Goal: Information Seeking & Learning: Learn about a topic

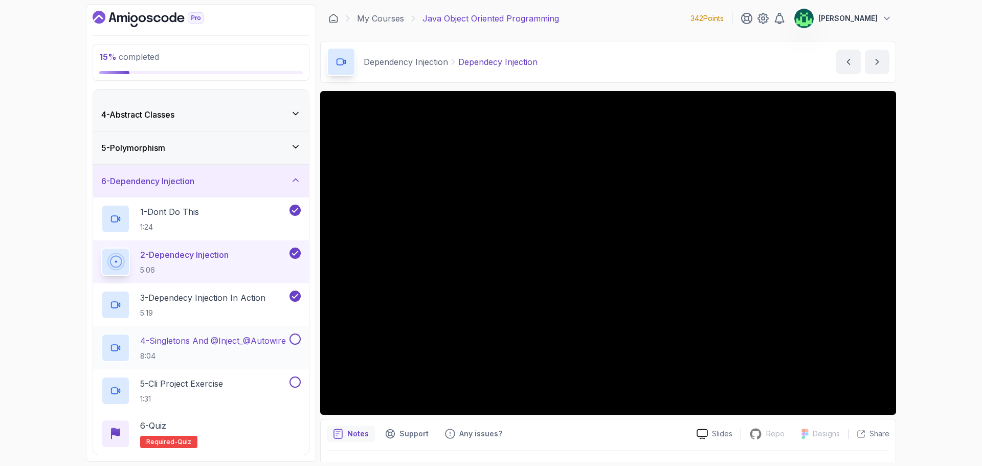
scroll to position [102, 0]
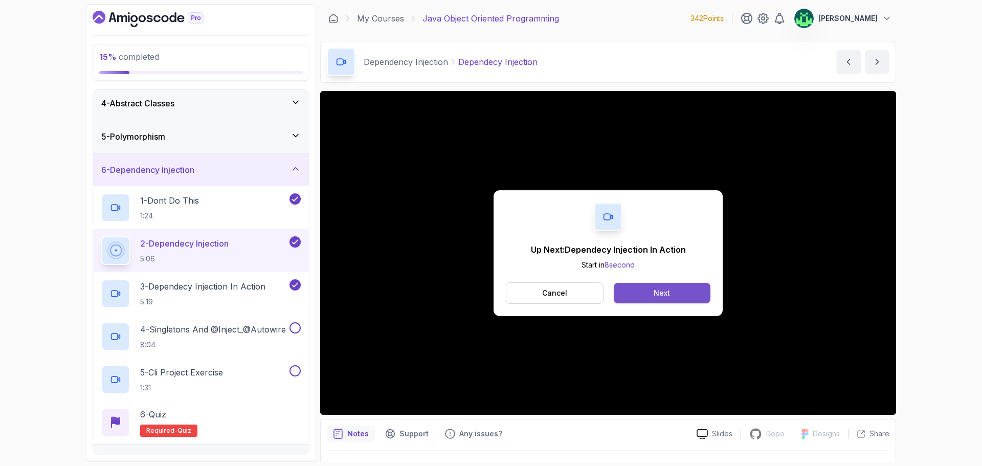
click at [661, 295] on div "Next" at bounding box center [662, 293] width 16 height 10
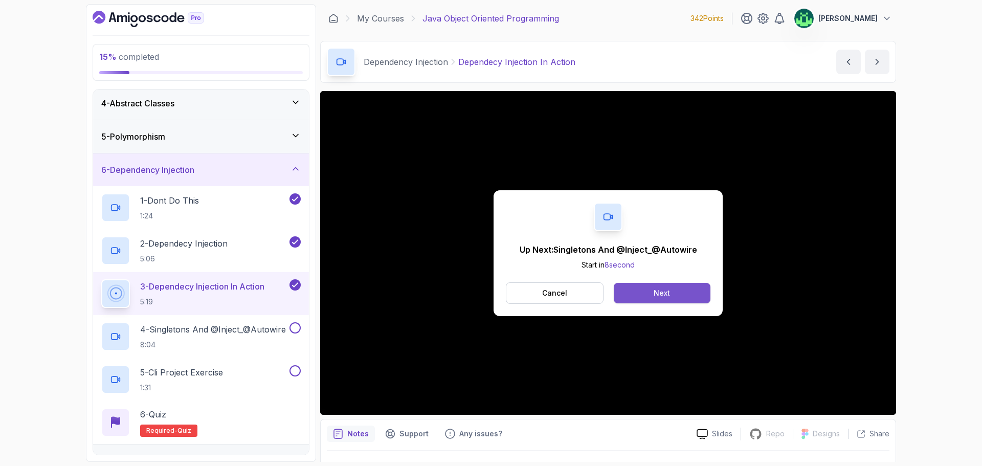
click at [693, 298] on button "Next" at bounding box center [662, 293] width 97 height 20
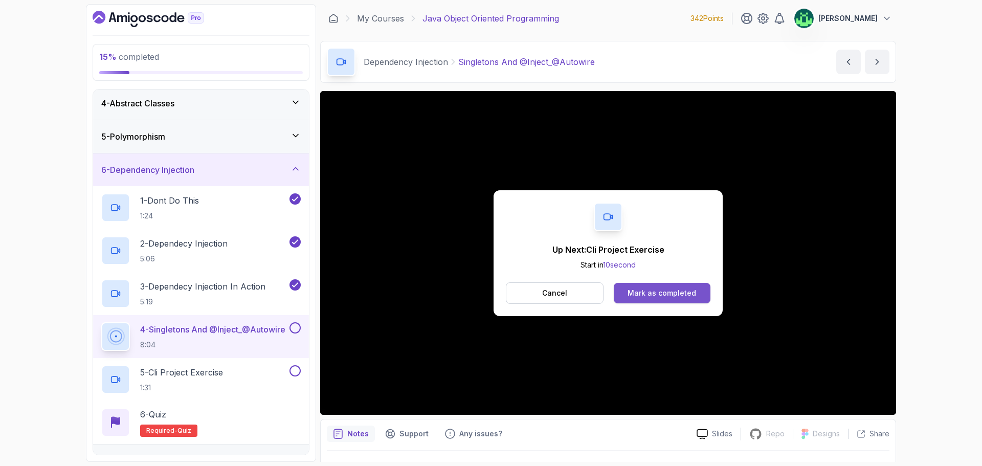
click at [689, 299] on button "Mark as completed" at bounding box center [662, 293] width 97 height 20
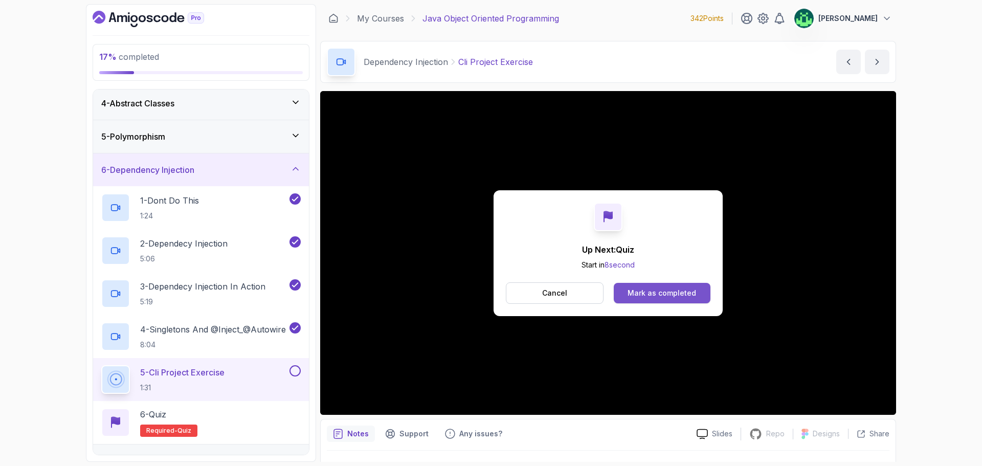
click at [697, 293] on button "Mark as completed" at bounding box center [662, 293] width 97 height 20
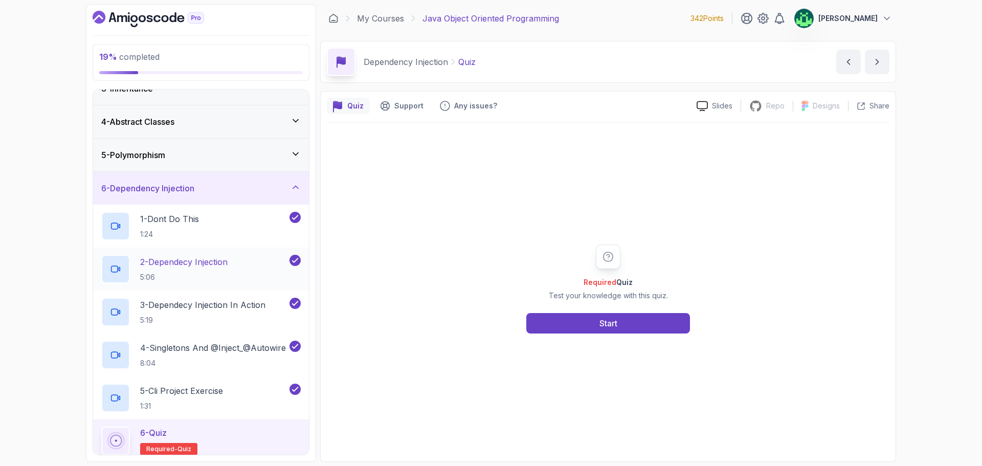
scroll to position [158, 0]
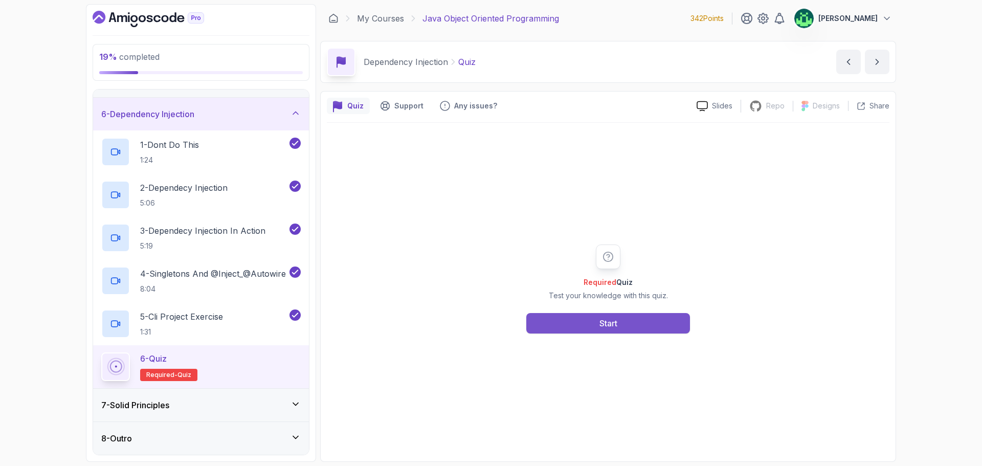
click at [600, 323] on div "Start" at bounding box center [609, 323] width 18 height 12
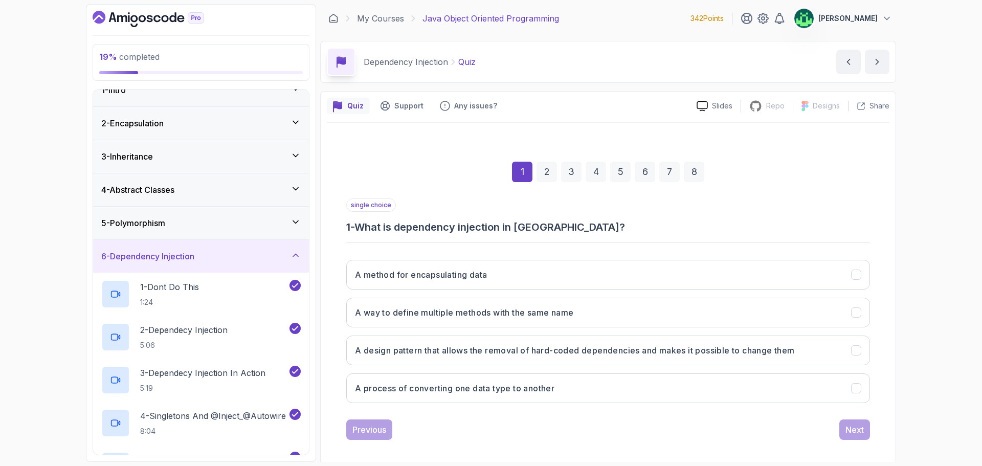
scroll to position [0, 0]
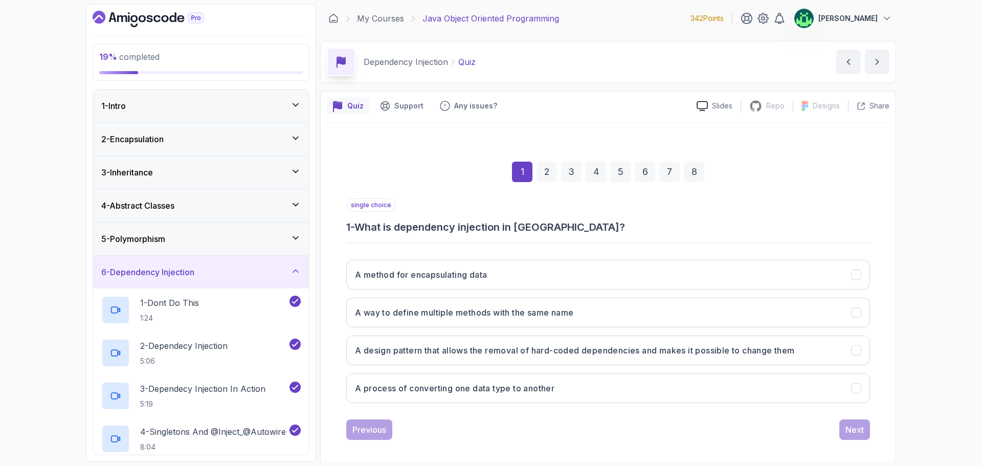
click at [235, 230] on div "5 - Polymorphism" at bounding box center [201, 239] width 216 height 33
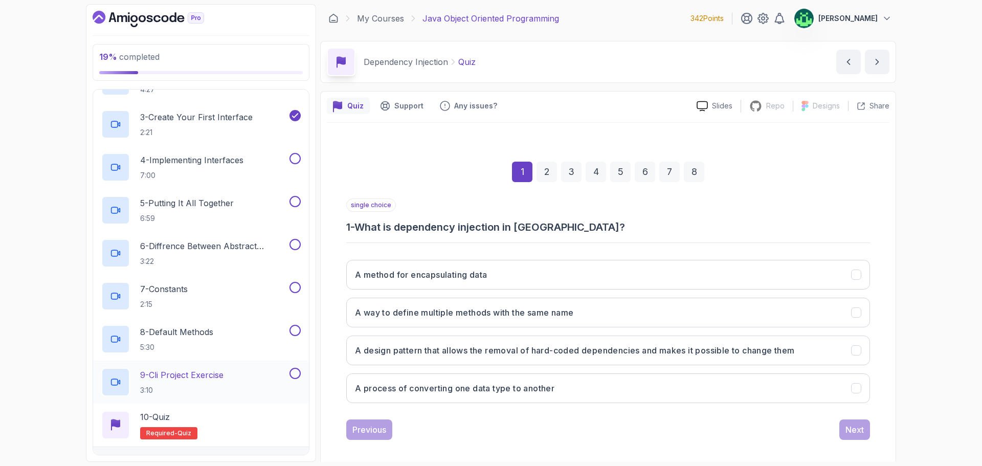
scroll to position [125, 0]
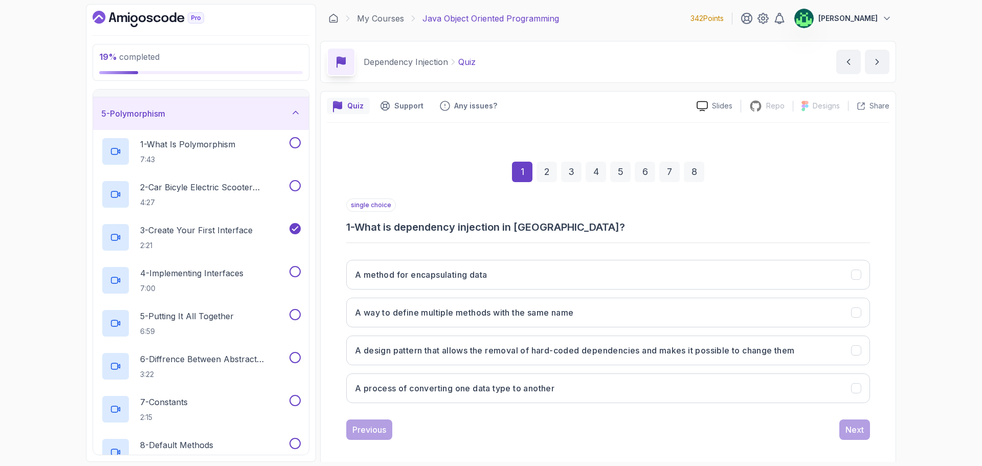
click at [265, 111] on div "5 - Polymorphism" at bounding box center [201, 113] width 200 height 12
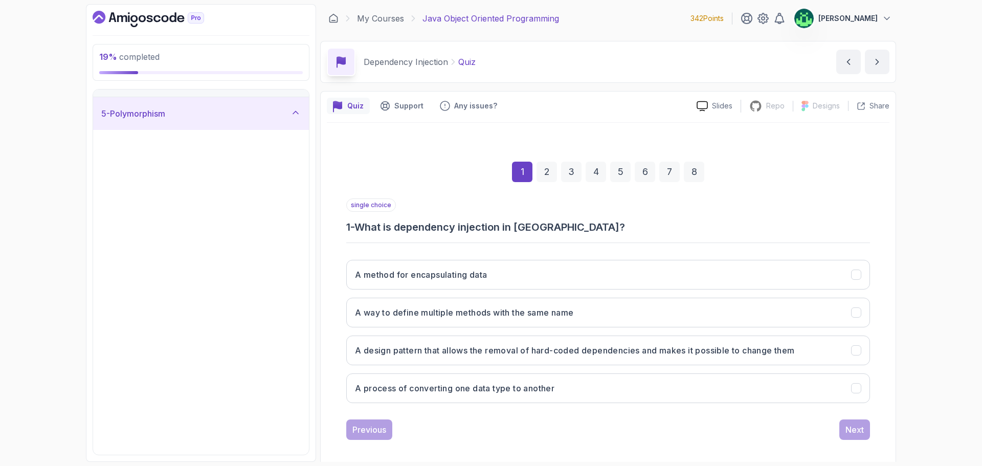
scroll to position [0, 0]
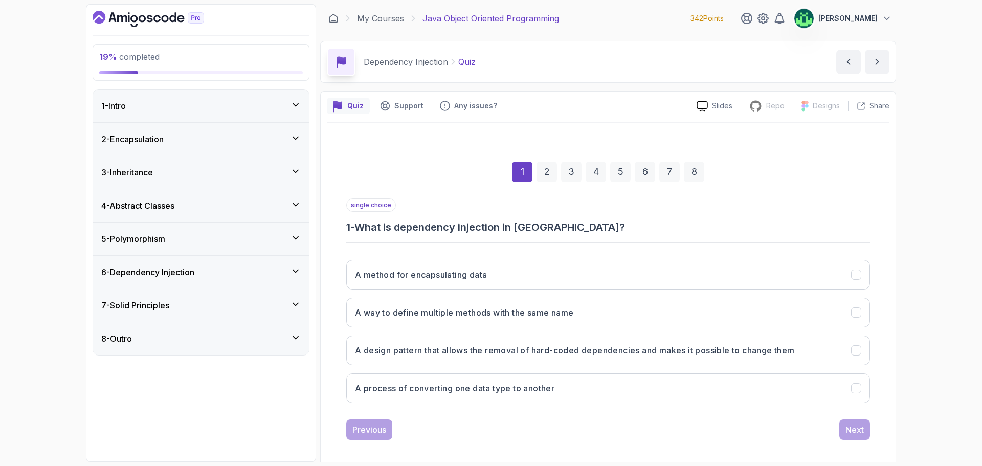
click at [243, 279] on div "6 - Dependency Injection" at bounding box center [201, 272] width 216 height 33
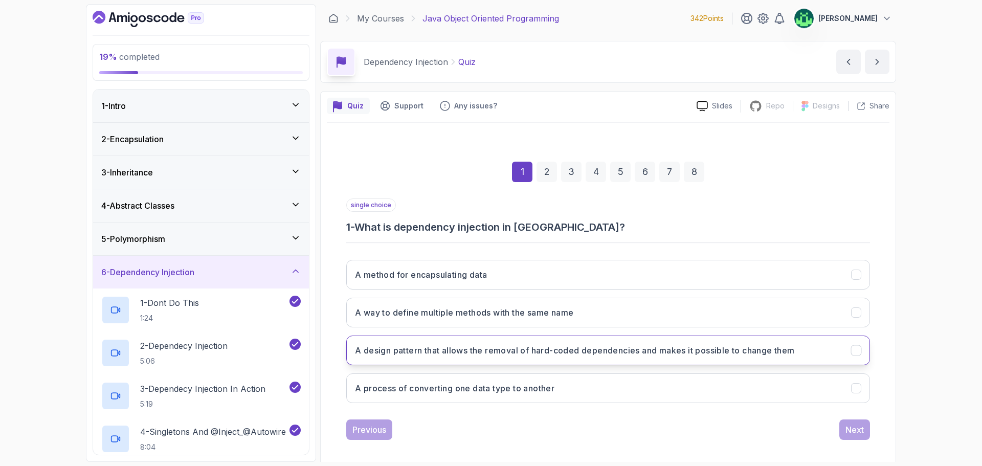
click at [804, 358] on button "A design pattern that allows the removal of hard-coded dependencies and makes i…" at bounding box center [608, 351] width 524 height 30
click at [862, 426] on div "Next" at bounding box center [855, 430] width 18 height 12
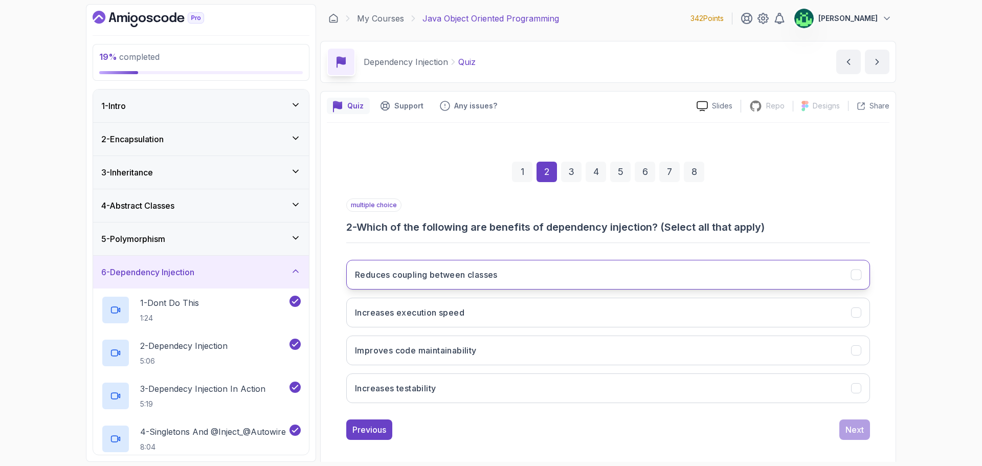
click at [811, 284] on button "Reduces coupling between classes" at bounding box center [608, 275] width 524 height 30
click at [863, 431] on div "Next" at bounding box center [855, 430] width 18 height 12
click at [823, 275] on button "To create a new instance of a class" at bounding box center [608, 275] width 524 height 30
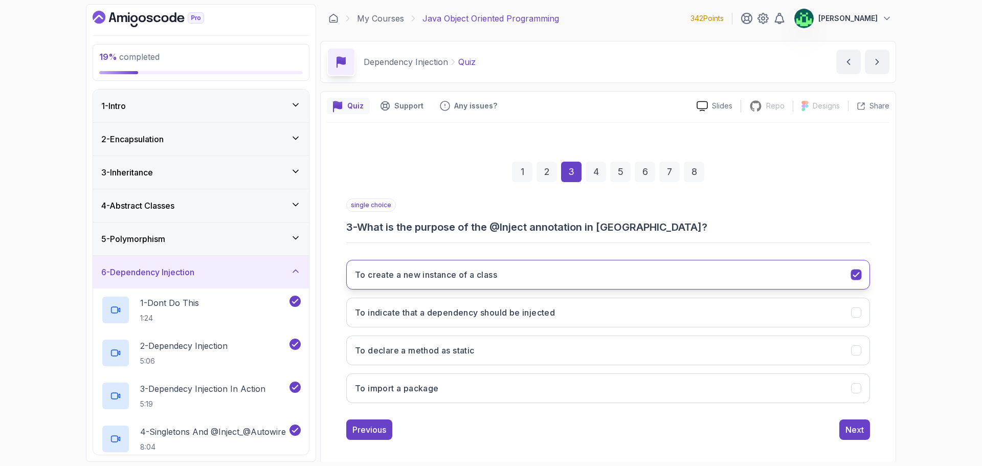
click at [823, 275] on button "To create a new instance of a class" at bounding box center [608, 275] width 524 height 30
click at [828, 316] on button "To indicate that a dependency should be injected" at bounding box center [608, 313] width 524 height 30
click at [854, 428] on div "Next" at bounding box center [855, 430] width 18 height 12
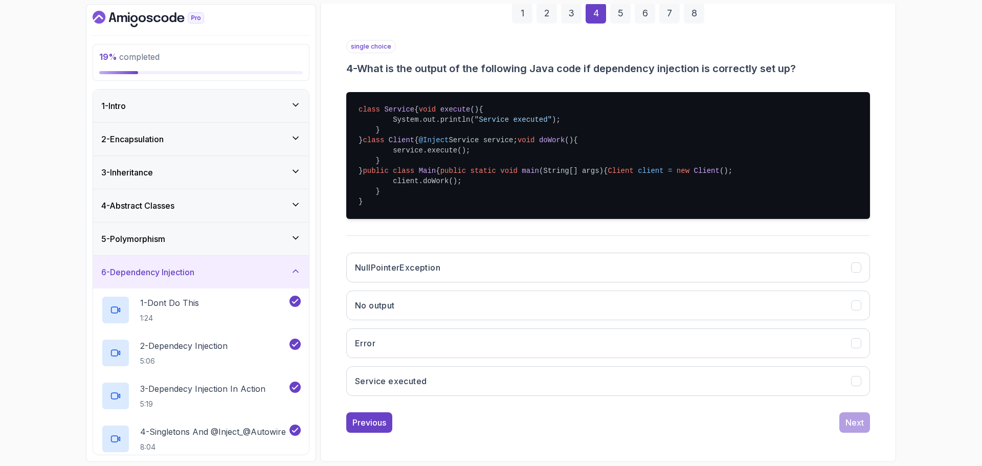
scroll to position [240, 0]
click at [858, 343] on icon "Error" at bounding box center [857, 344] width 10 height 10
click at [856, 427] on div "Next" at bounding box center [855, 423] width 18 height 12
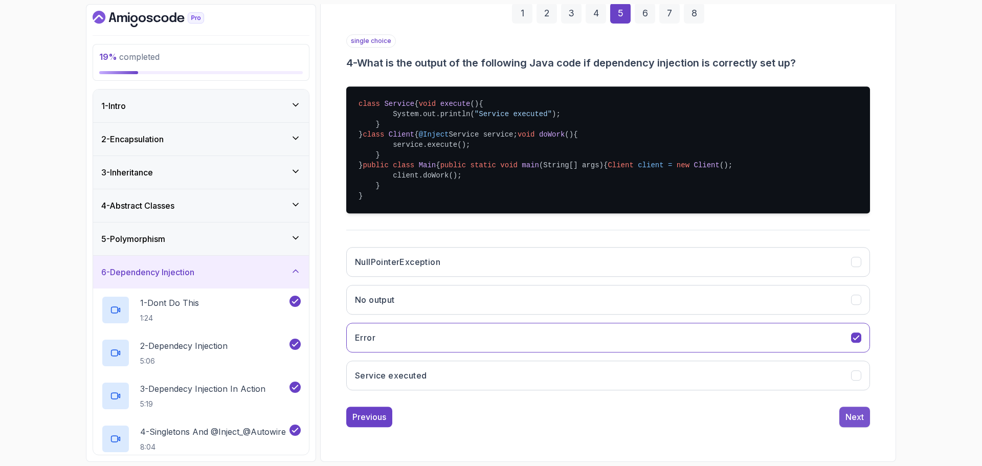
scroll to position [7, 0]
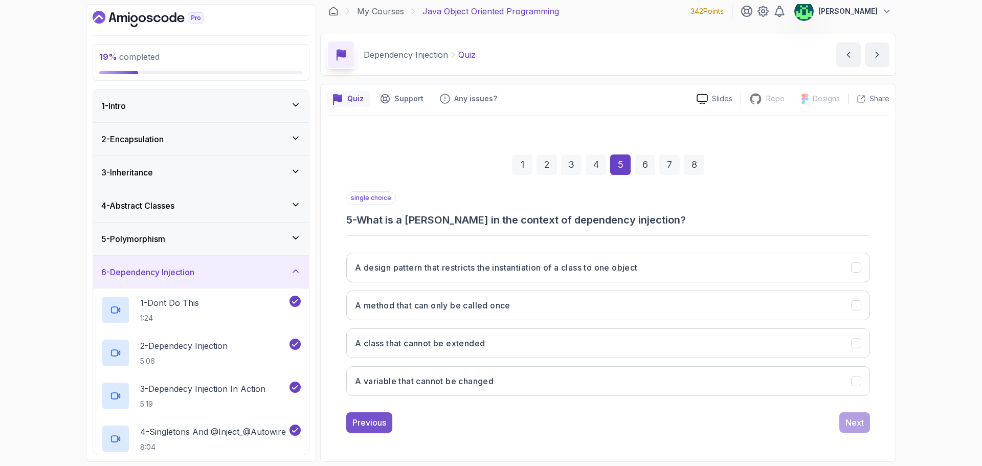
click at [365, 425] on div "Previous" at bounding box center [370, 423] width 34 height 12
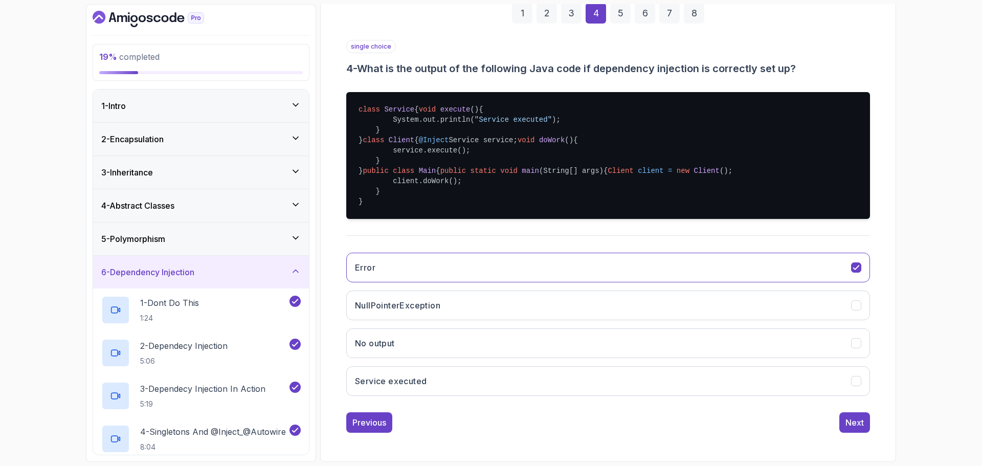
scroll to position [240, 0]
click at [844, 423] on button "Next" at bounding box center [855, 422] width 31 height 20
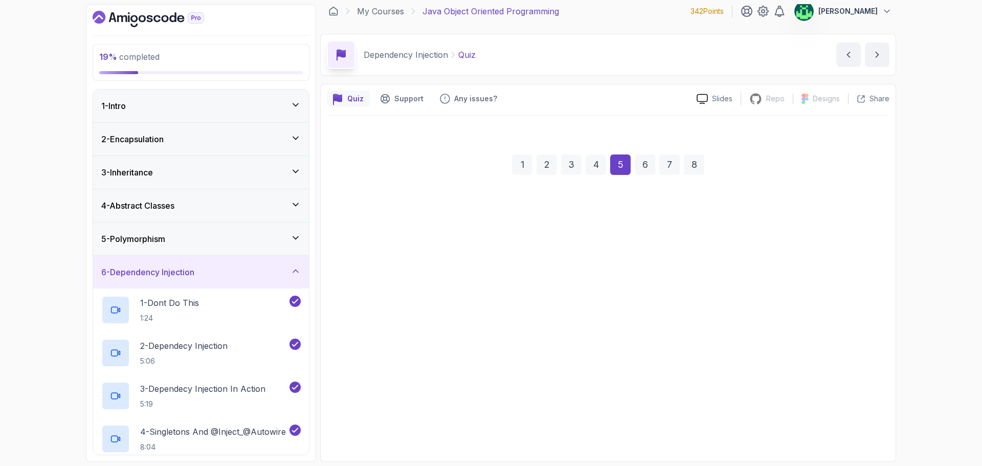
scroll to position [7, 0]
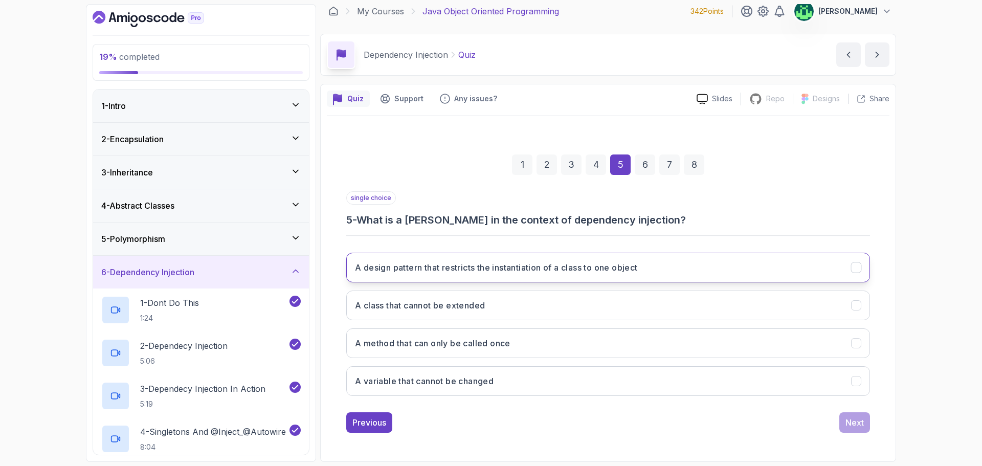
click at [835, 264] on button "A design pattern that restricts the instantiation of a class to one object" at bounding box center [608, 268] width 524 height 30
click at [852, 420] on div "Next" at bounding box center [855, 423] width 18 height 12
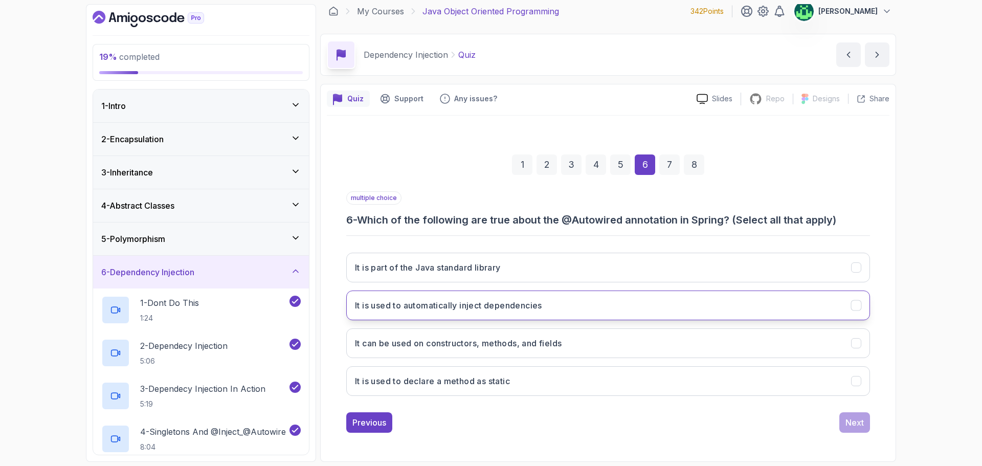
click at [855, 304] on icon "It is used to automatically inject dependencies" at bounding box center [857, 306] width 10 height 10
click at [860, 427] on div "Next" at bounding box center [855, 423] width 18 height 12
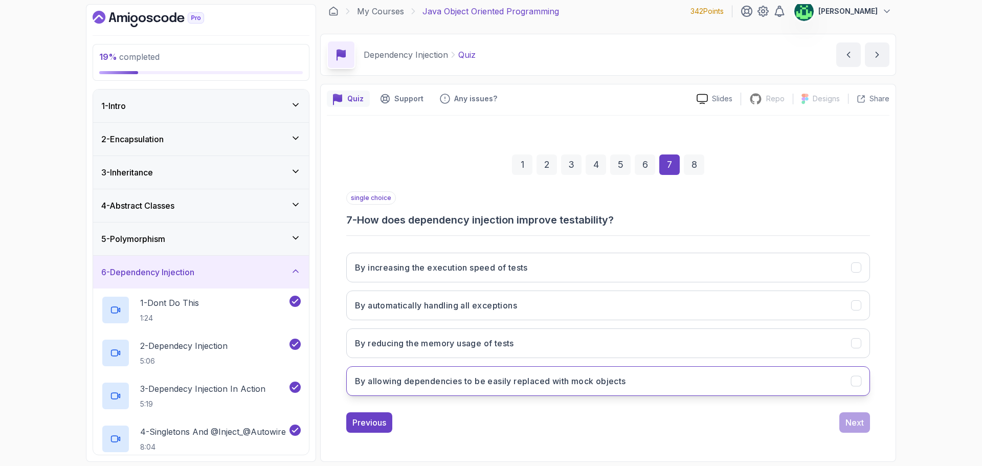
click at [858, 379] on icon "By allowing dependencies to be easily replaced with mock objects" at bounding box center [857, 382] width 10 height 10
click at [856, 419] on div "Next" at bounding box center [855, 423] width 18 height 12
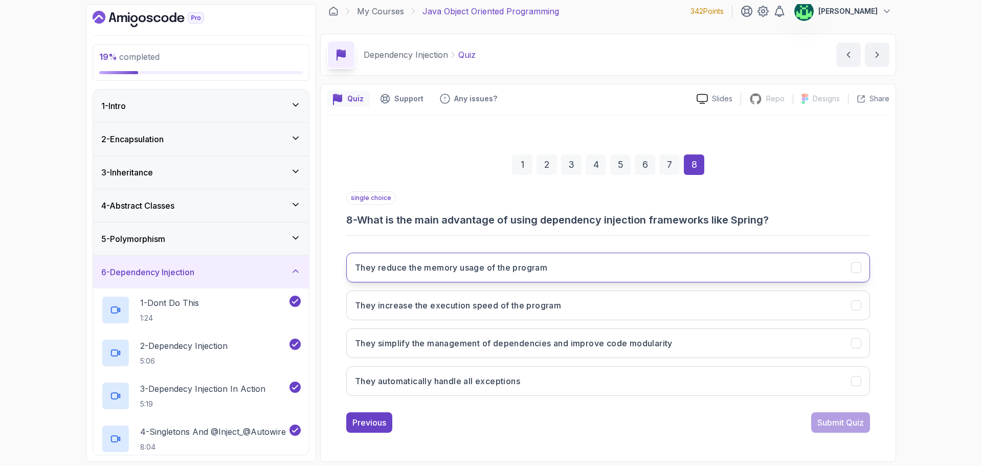
click at [853, 267] on icon "They reduce the memory usage of the program" at bounding box center [857, 268] width 10 height 10
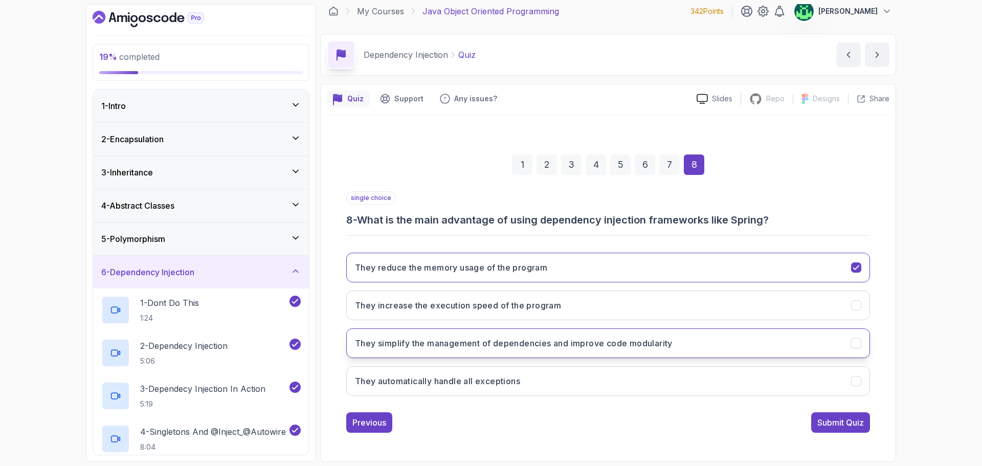
click at [862, 340] on button "They simplify the management of dependencies and improve code modularity" at bounding box center [608, 343] width 524 height 30
click at [855, 379] on icon "They automatically handle all exceptions" at bounding box center [857, 382] width 10 height 10
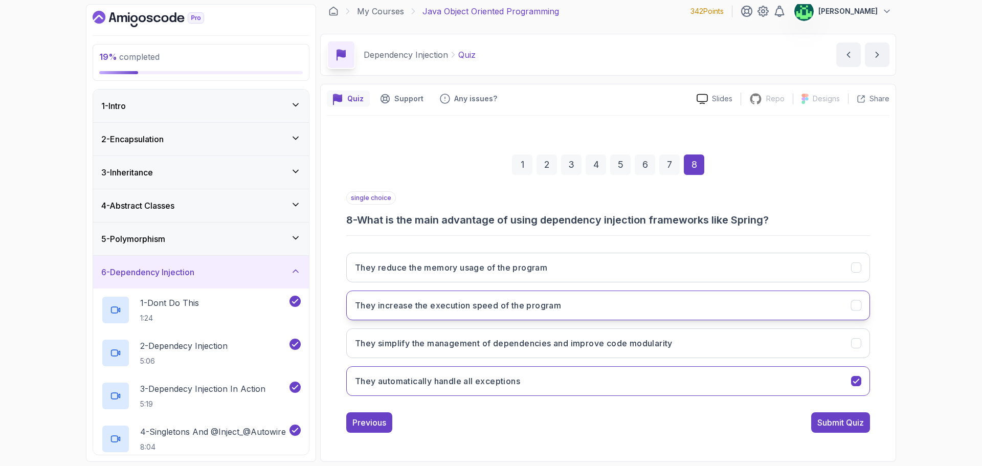
click at [858, 305] on icon "They increase the execution speed of the program" at bounding box center [856, 305] width 6 height 4
click at [864, 271] on button "They reduce the memory usage of the program" at bounding box center [608, 268] width 524 height 30
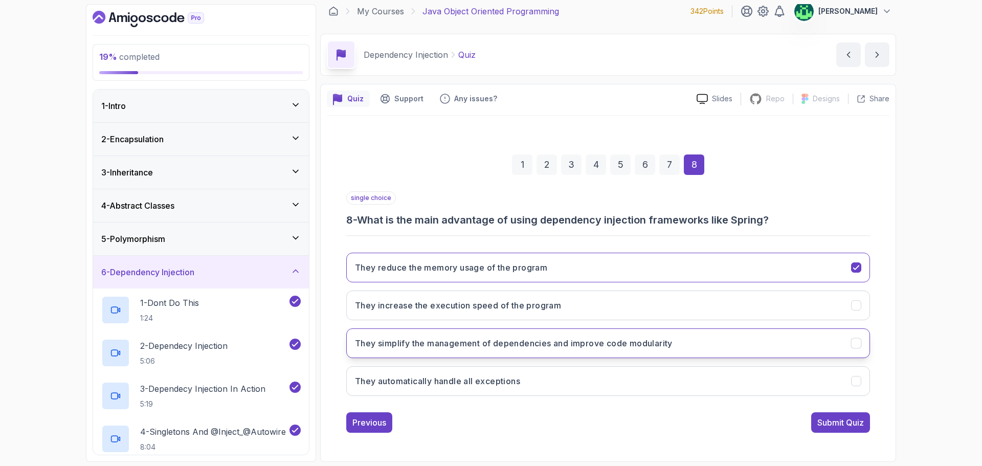
click at [857, 344] on icon "They simplify the management of dependencies and improve code modularity" at bounding box center [857, 344] width 10 height 10
click at [846, 422] on div "Submit Quiz" at bounding box center [841, 423] width 47 height 12
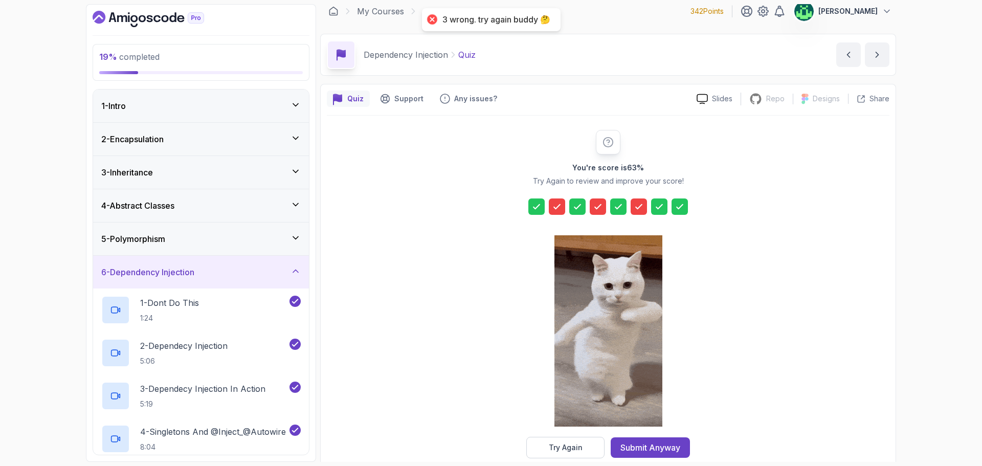
click at [557, 207] on icon at bounding box center [557, 207] width 10 height 10
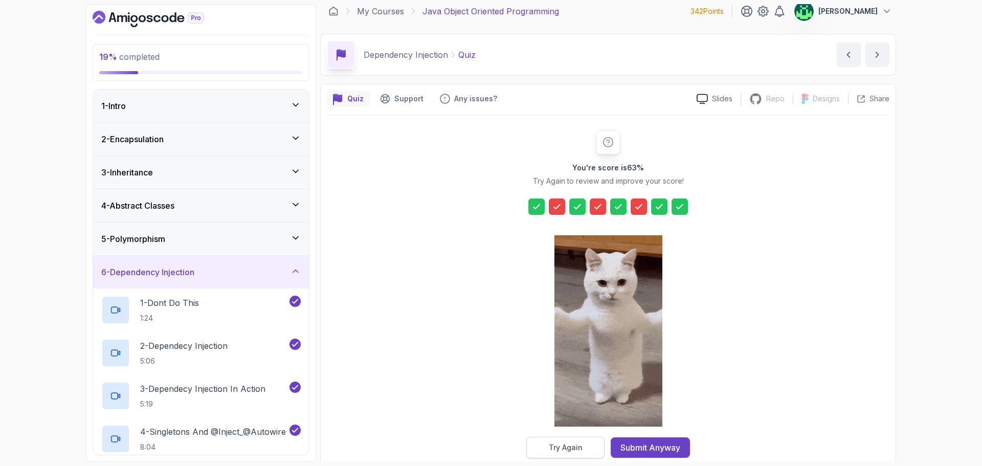
click at [562, 451] on div "Try Again" at bounding box center [566, 448] width 34 height 10
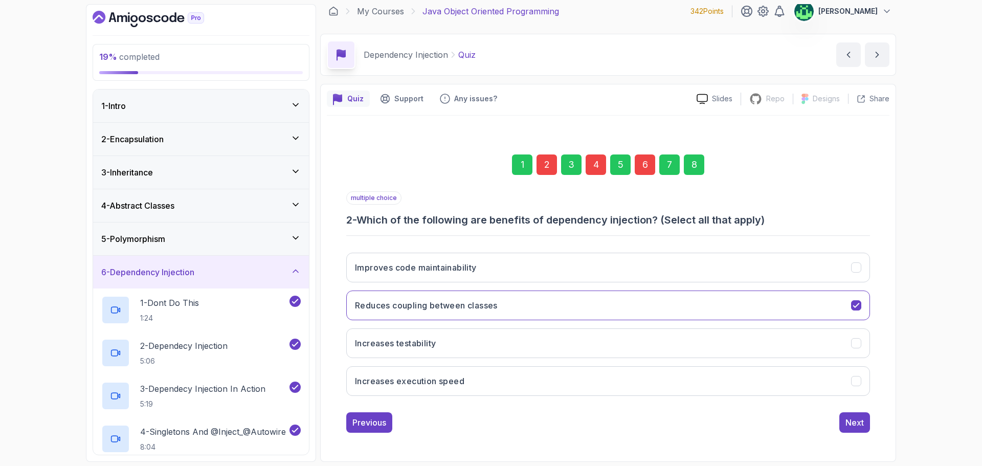
click at [523, 170] on div "1" at bounding box center [522, 165] width 20 height 20
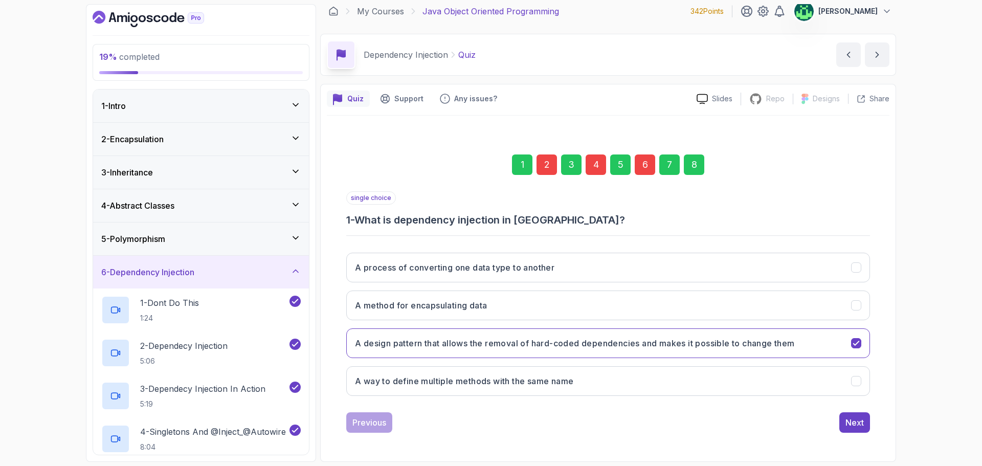
click at [544, 166] on div "2" at bounding box center [547, 165] width 20 height 20
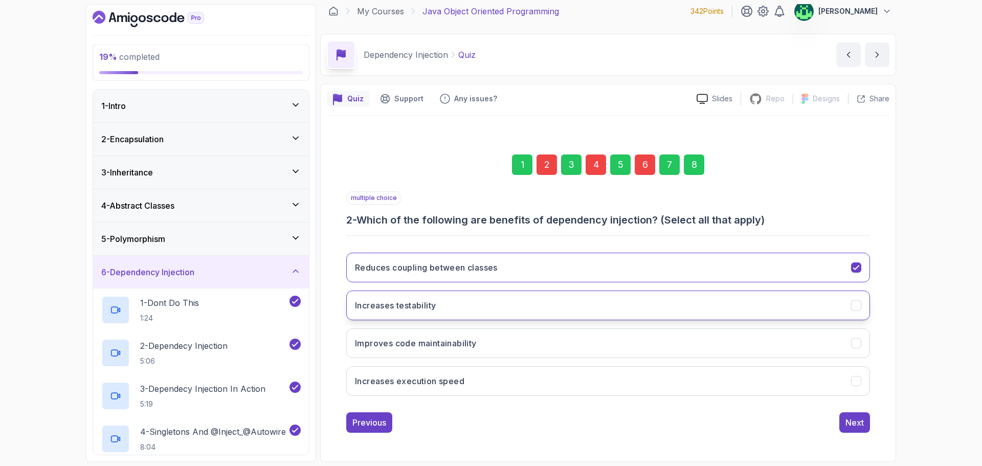
click at [850, 302] on button "Increases testability" at bounding box center [608, 306] width 524 height 30
click at [856, 269] on icon "Reduces coupling between classes" at bounding box center [857, 268] width 10 height 10
click at [573, 167] on div "3" at bounding box center [571, 165] width 20 height 20
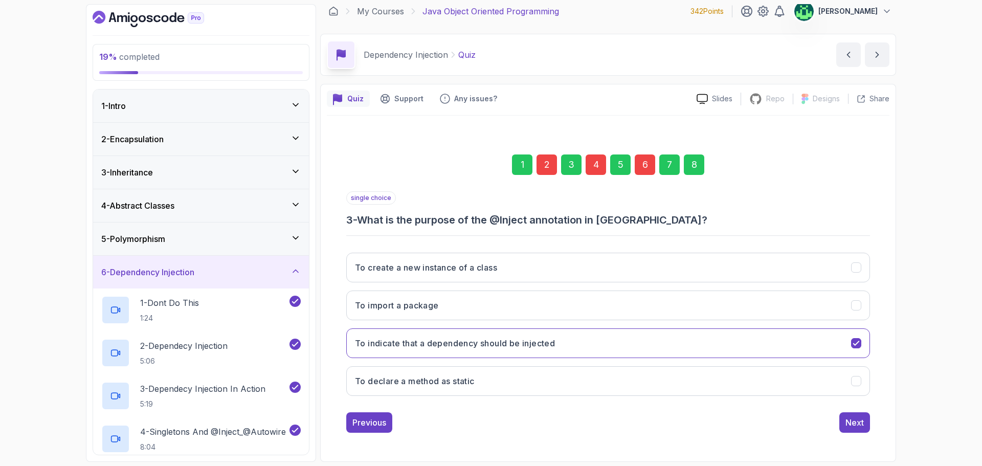
click at [596, 167] on div "4" at bounding box center [596, 165] width 20 height 20
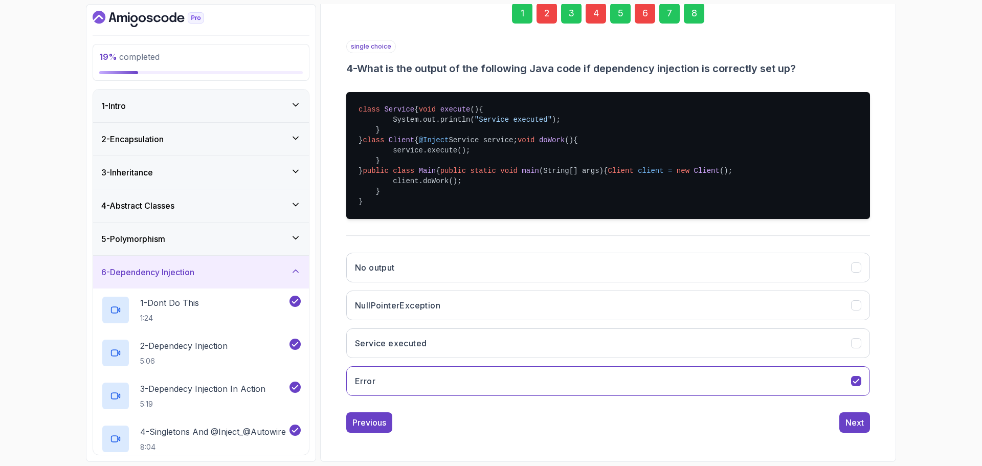
scroll to position [212, 0]
click at [857, 348] on icon "Service executed" at bounding box center [857, 344] width 10 height 10
click at [851, 429] on div "Next" at bounding box center [855, 423] width 18 height 12
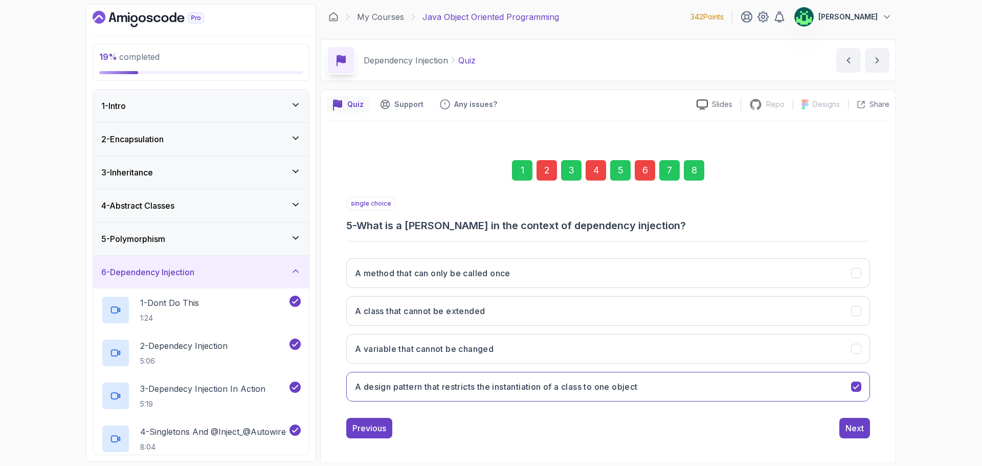
scroll to position [0, 0]
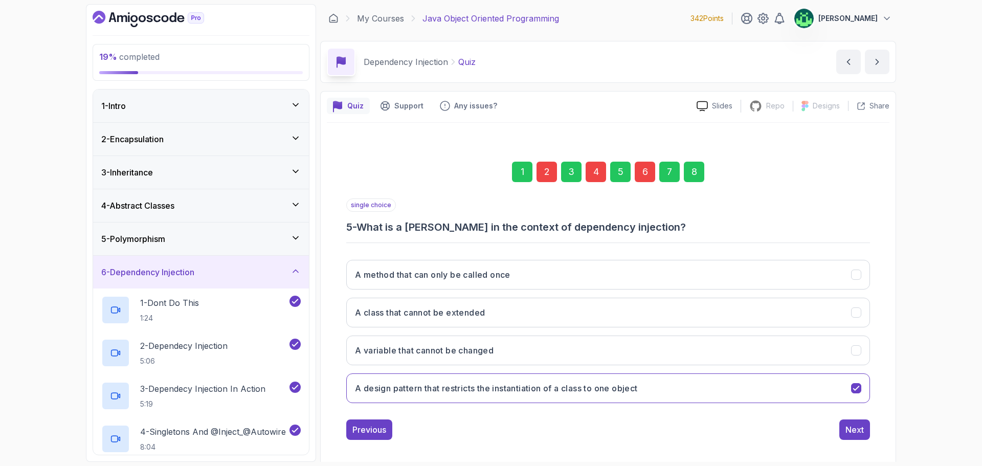
click at [622, 179] on div "5" at bounding box center [620, 172] width 20 height 20
click at [646, 177] on div "6" at bounding box center [645, 172] width 20 height 20
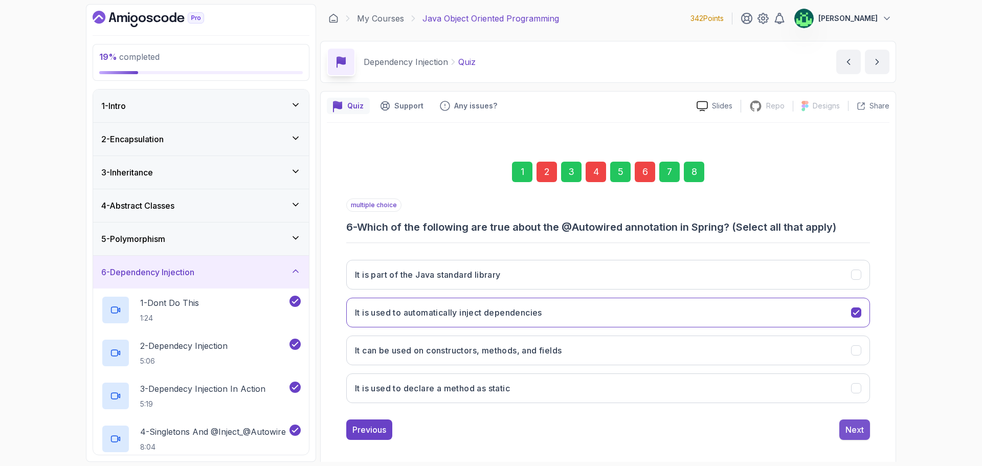
click at [858, 428] on div "Next" at bounding box center [855, 430] width 18 height 12
click at [858, 435] on div "Next" at bounding box center [855, 430] width 18 height 12
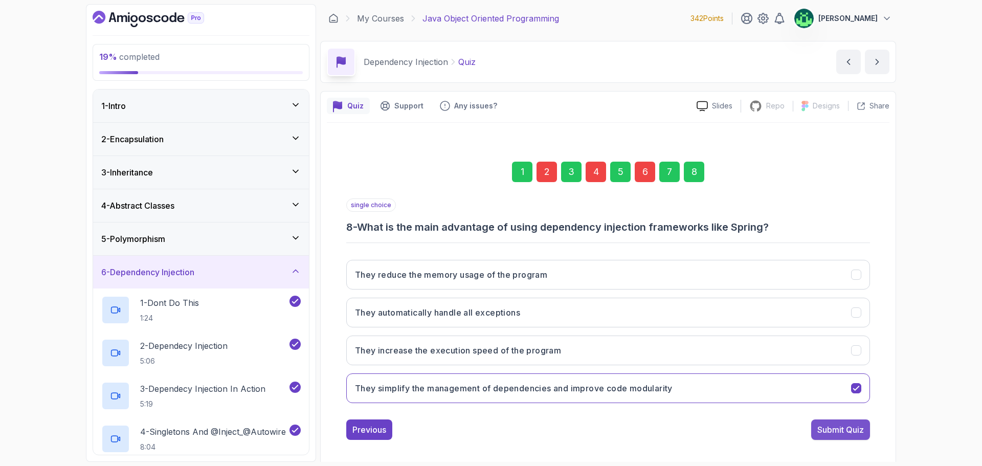
click at [855, 434] on div "Submit Quiz" at bounding box center [841, 430] width 47 height 12
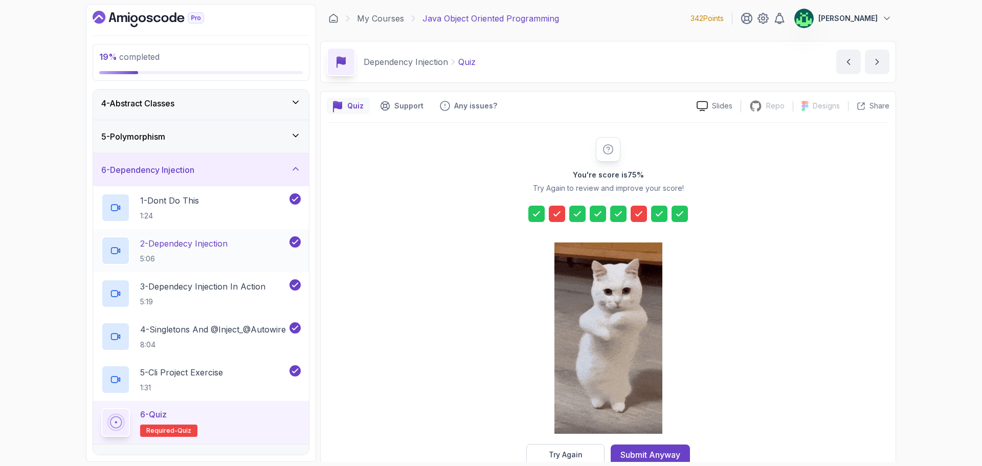
scroll to position [158, 0]
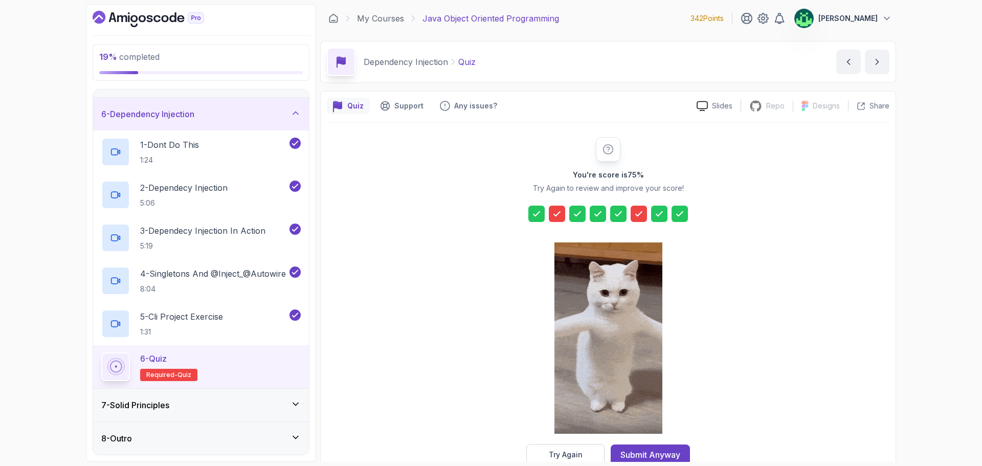
click at [252, 403] on div "7 - Solid Principles" at bounding box center [201, 405] width 200 height 12
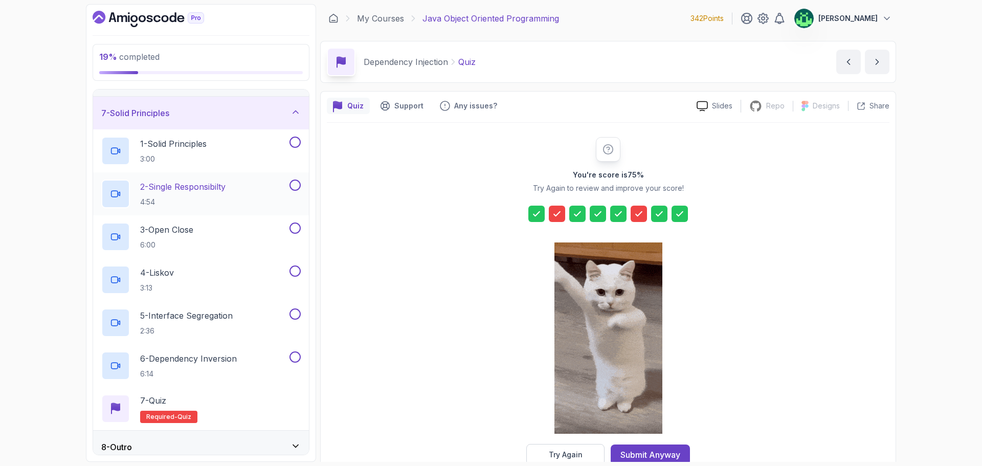
scroll to position [201, 0]
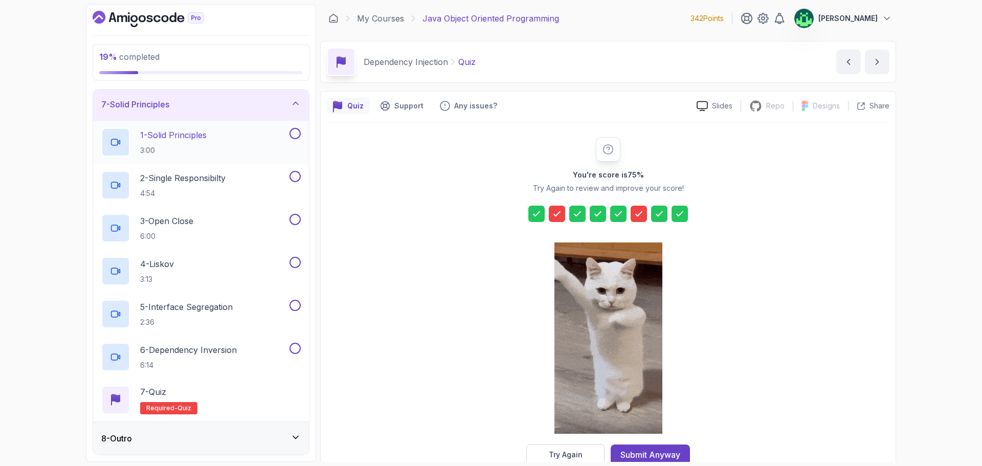
click at [239, 141] on div "1 - Solid Principles 3:00" at bounding box center [194, 142] width 186 height 29
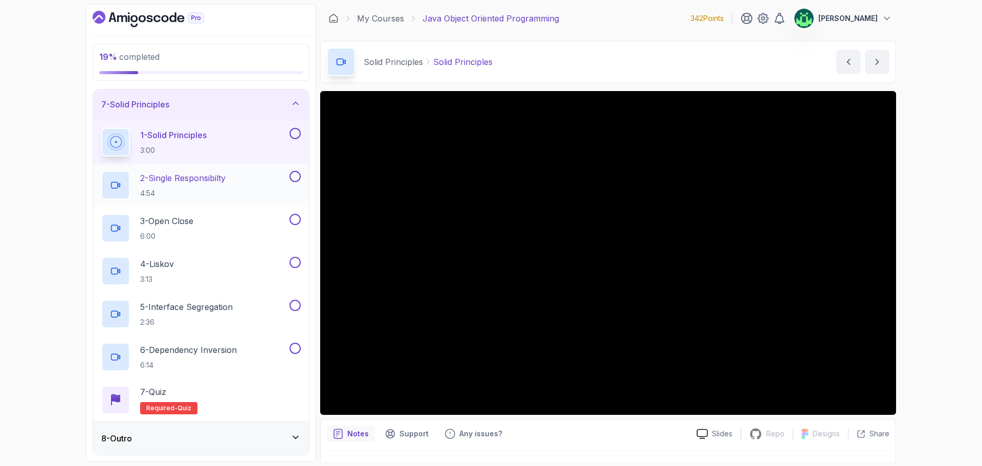
click at [188, 179] on p "2 - Single Responsibilty" at bounding box center [182, 178] width 85 height 12
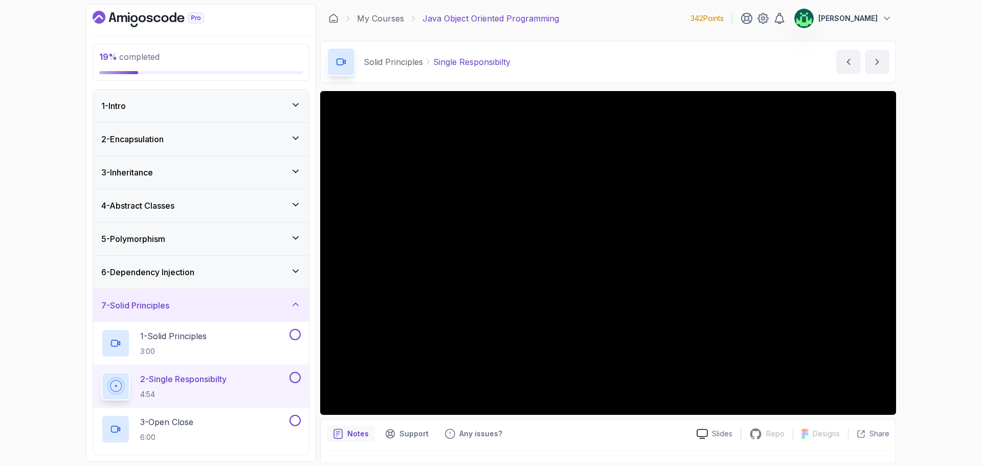
click at [239, 298] on div "7 - Solid Principles" at bounding box center [201, 305] width 216 height 33
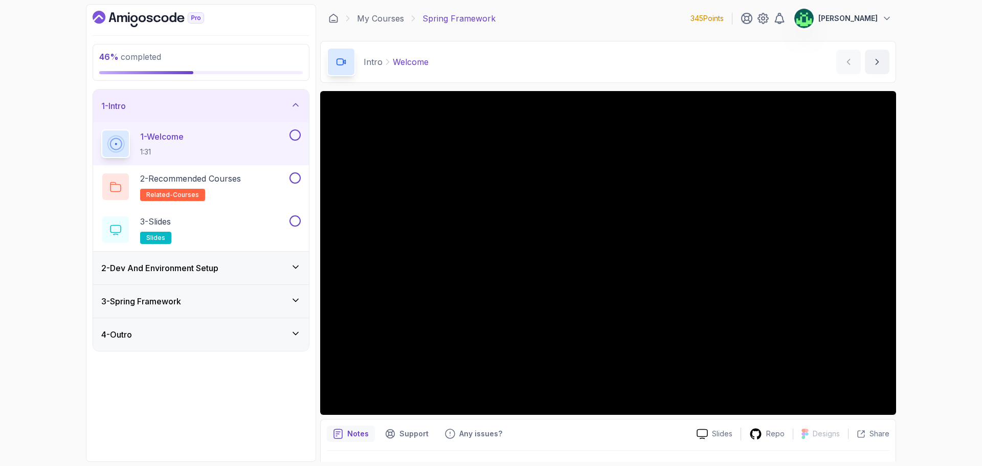
click at [226, 273] on div "2 - Dev And Environment Setup" at bounding box center [201, 268] width 200 height 12
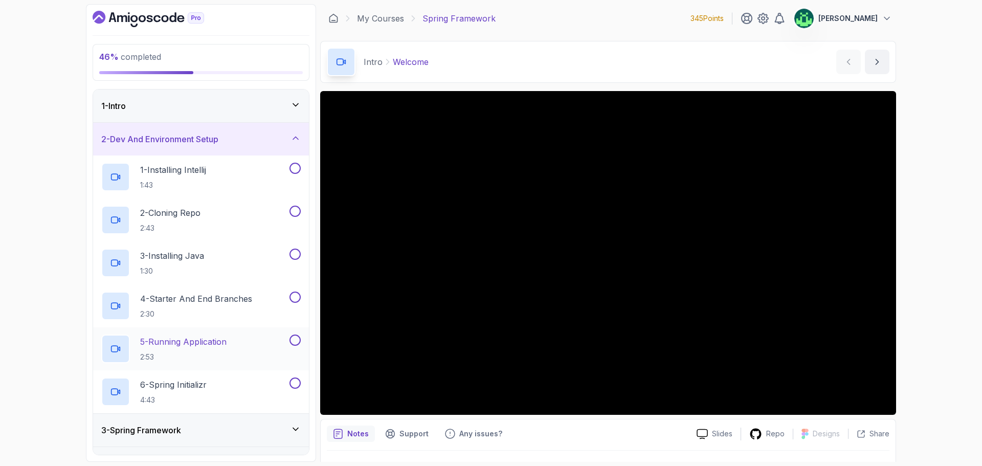
scroll to position [25, 0]
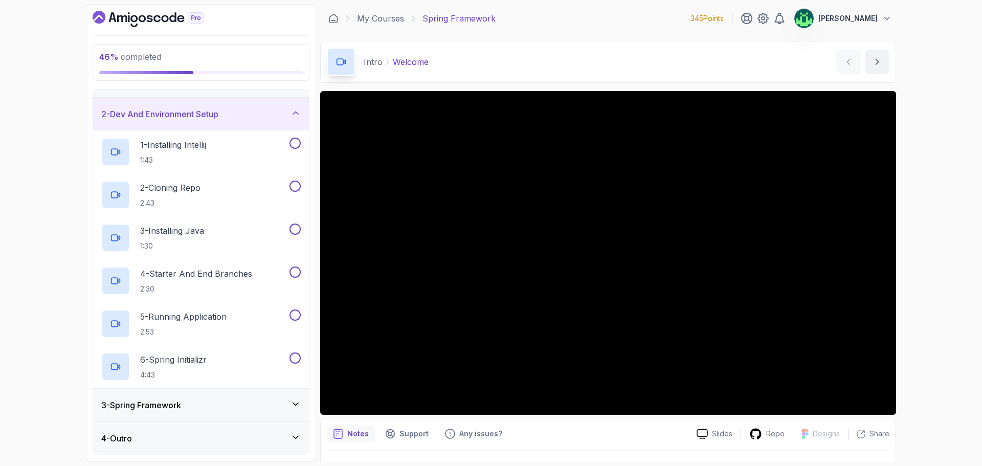
drag, startPoint x: 222, startPoint y: 398, endPoint x: 225, endPoint y: 379, distance: 19.3
click at [222, 398] on div "3 - Spring Framework" at bounding box center [201, 405] width 216 height 33
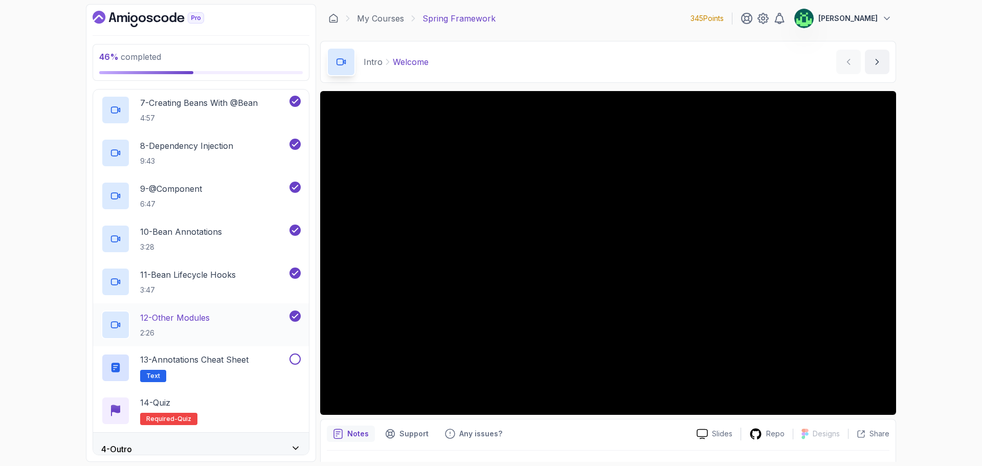
scroll to position [368, 0]
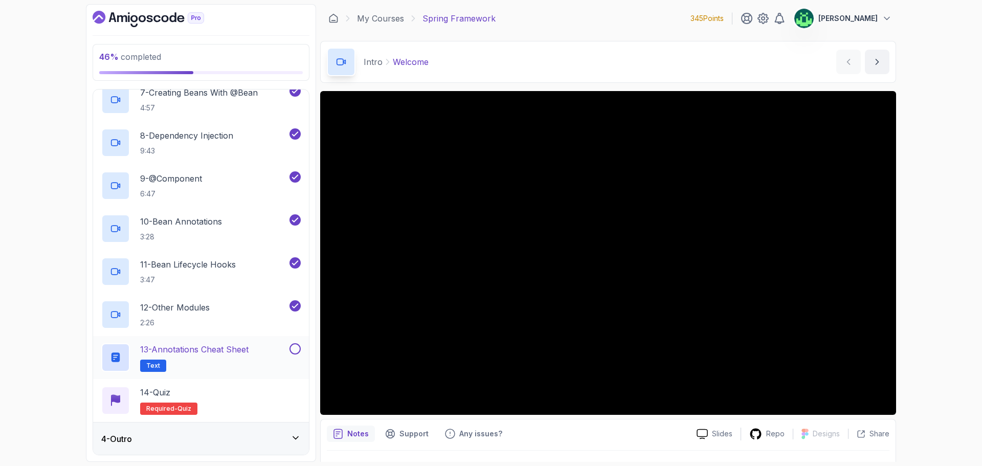
click at [234, 356] on h2 "13 - Annotations Cheat Sheet Text" at bounding box center [194, 357] width 108 height 29
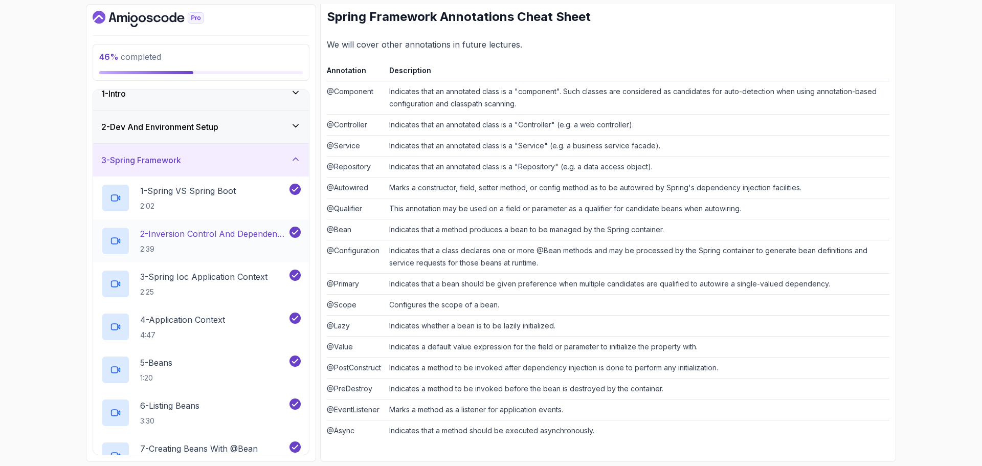
scroll to position [10, 0]
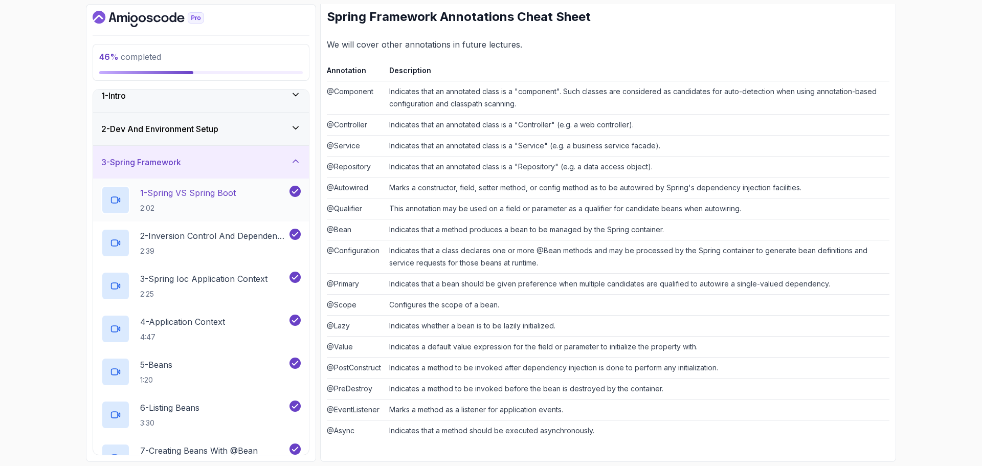
click at [222, 200] on h2 "1 - Spring VS Spring Boot 2:02" at bounding box center [188, 200] width 96 height 27
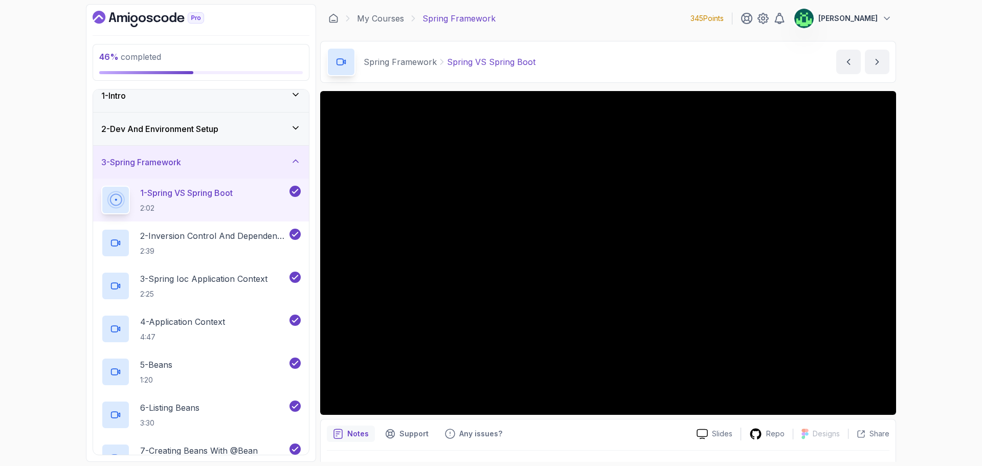
click at [246, 128] on div "2 - Dev And Environment Setup" at bounding box center [201, 129] width 200 height 12
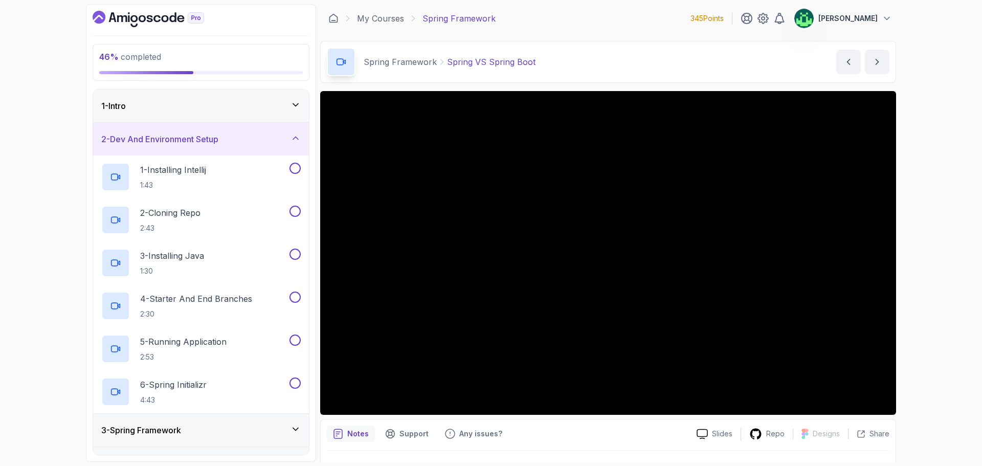
click at [246, 105] on div "1 - Intro" at bounding box center [201, 106] width 200 height 12
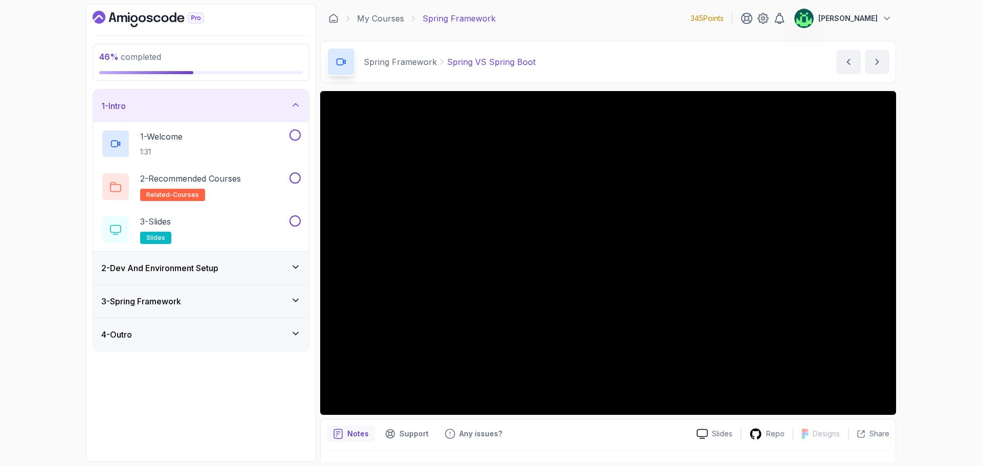
click at [246, 105] on div "1 - Intro" at bounding box center [201, 106] width 200 height 12
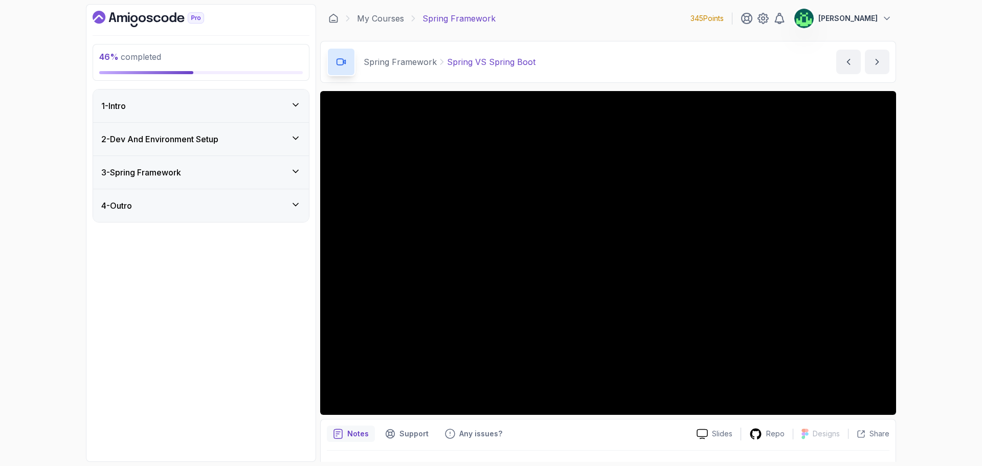
click at [244, 139] on div "2 - Dev And Environment Setup" at bounding box center [201, 139] width 200 height 12
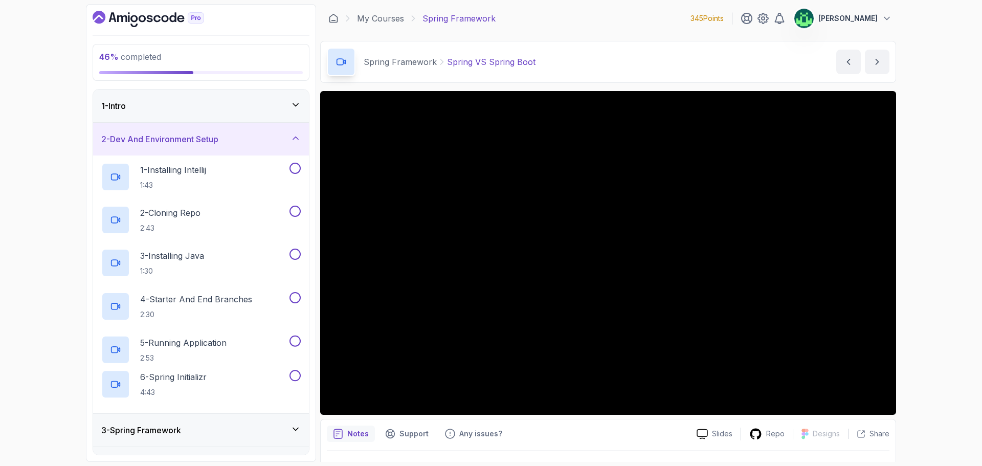
click at [244, 139] on div "2 - Dev And Environment Setup" at bounding box center [201, 139] width 200 height 12
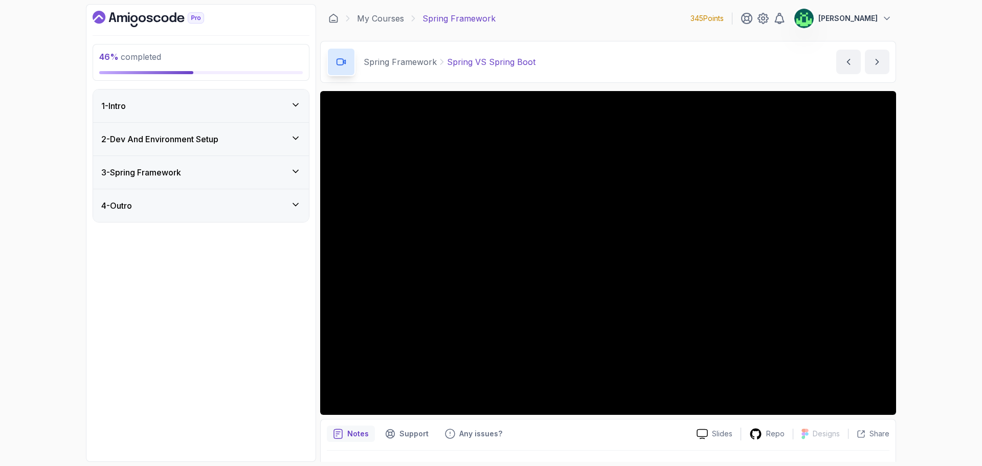
click at [240, 167] on div "3 - Spring Framework" at bounding box center [201, 172] width 200 height 12
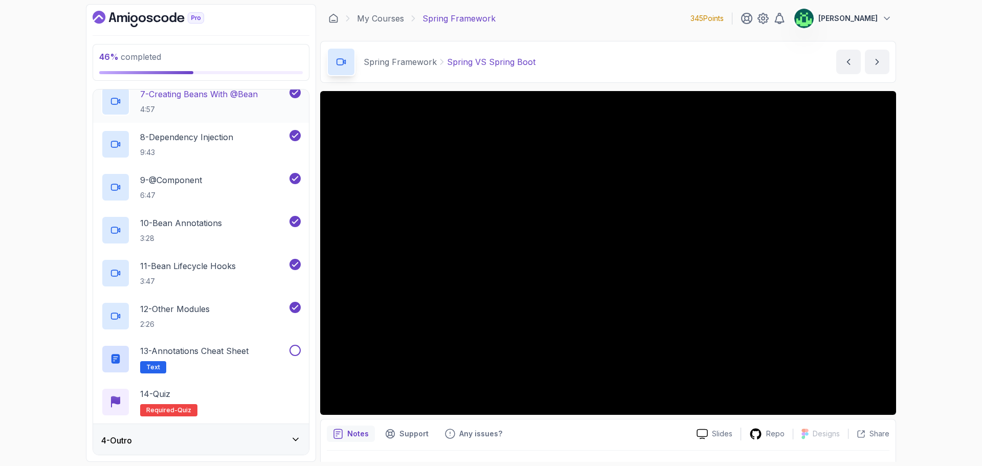
scroll to position [368, 0]
click at [220, 433] on div "4 - Outro" at bounding box center [201, 439] width 200 height 12
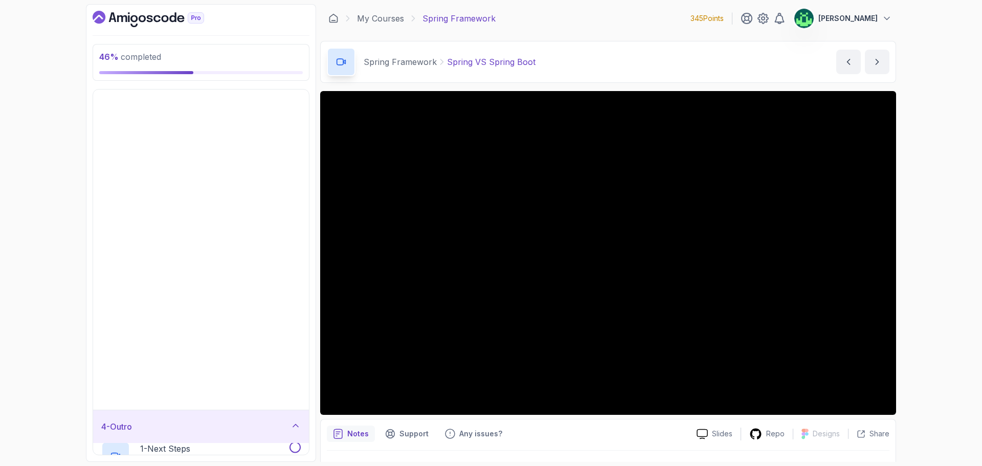
scroll to position [0, 0]
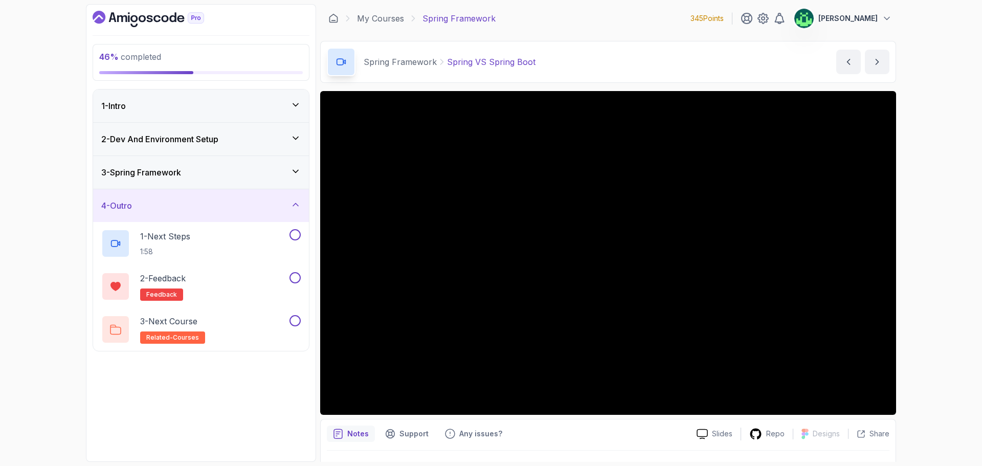
click at [242, 174] on div "3 - Spring Framework" at bounding box center [201, 172] width 200 height 12
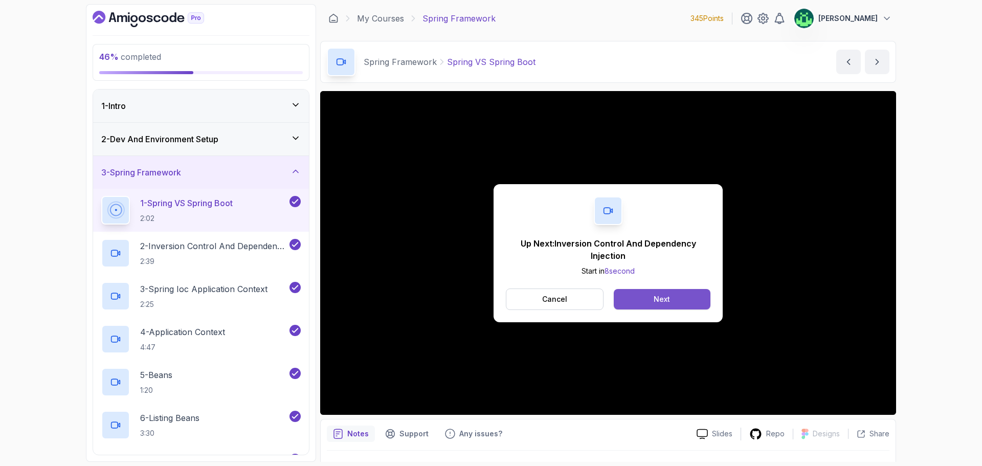
click at [662, 298] on div "Next" at bounding box center [662, 299] width 16 height 10
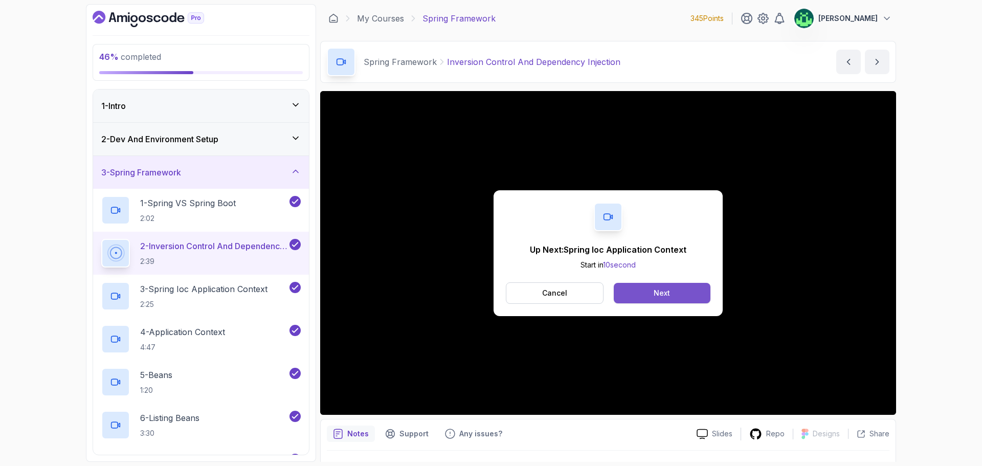
click at [667, 292] on div "Next" at bounding box center [662, 293] width 16 height 10
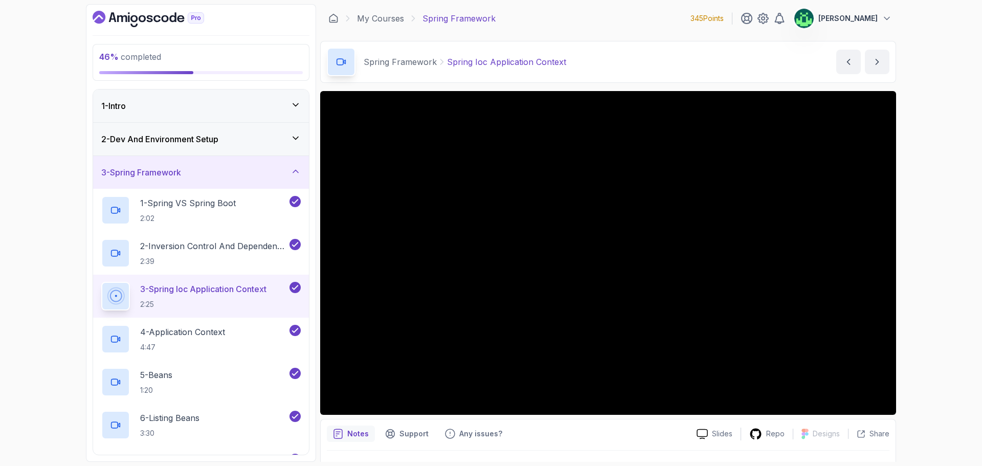
scroll to position [24, 0]
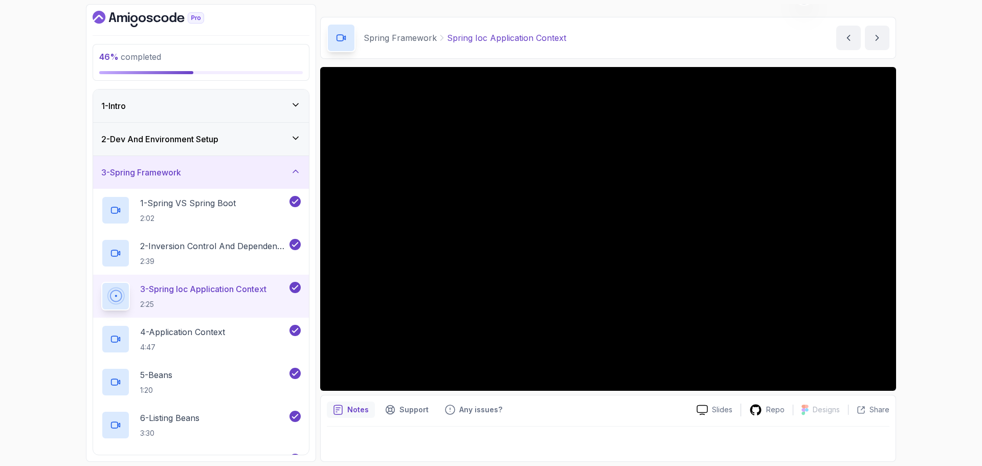
click at [947, 272] on div "46 % completed 1 - Intro 2 - Dev And Environment Setup 3 - Spring Framework 1 -…" at bounding box center [491, 233] width 982 height 466
click at [951, 142] on div "46 % completed 1 - Intro 2 - Dev And Environment Setup 3 - Spring Framework 1 -…" at bounding box center [491, 233] width 982 height 466
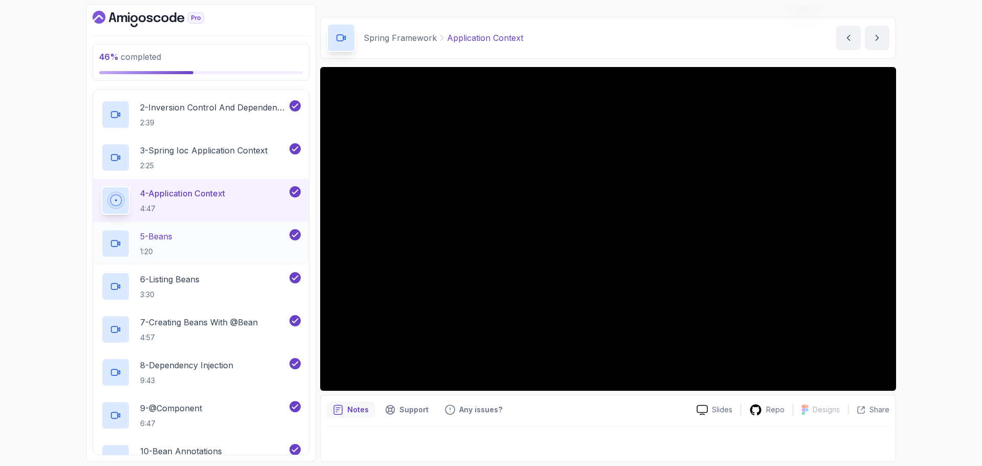
scroll to position [154, 0]
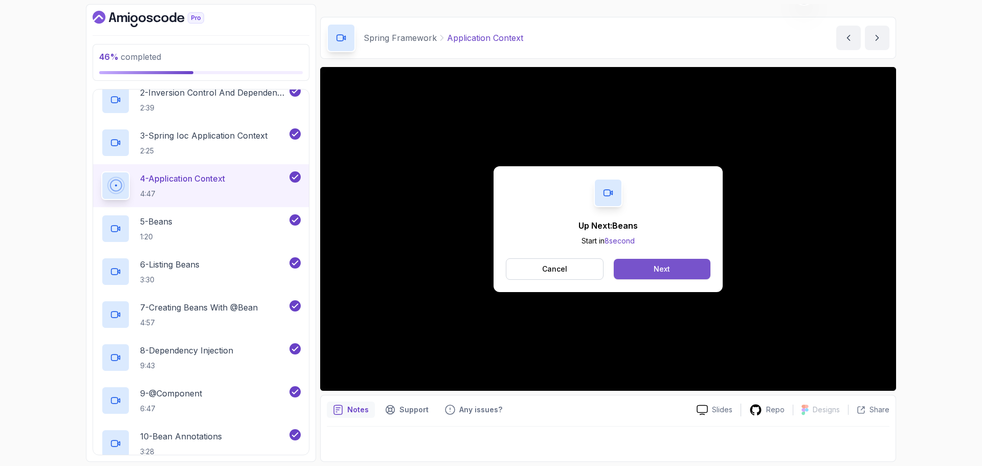
click at [683, 265] on button "Next" at bounding box center [662, 269] width 97 height 20
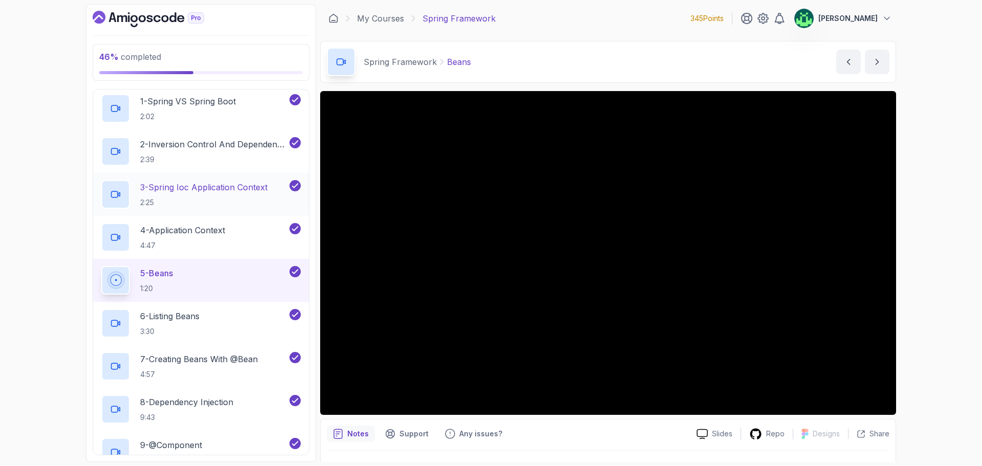
scroll to position [51, 0]
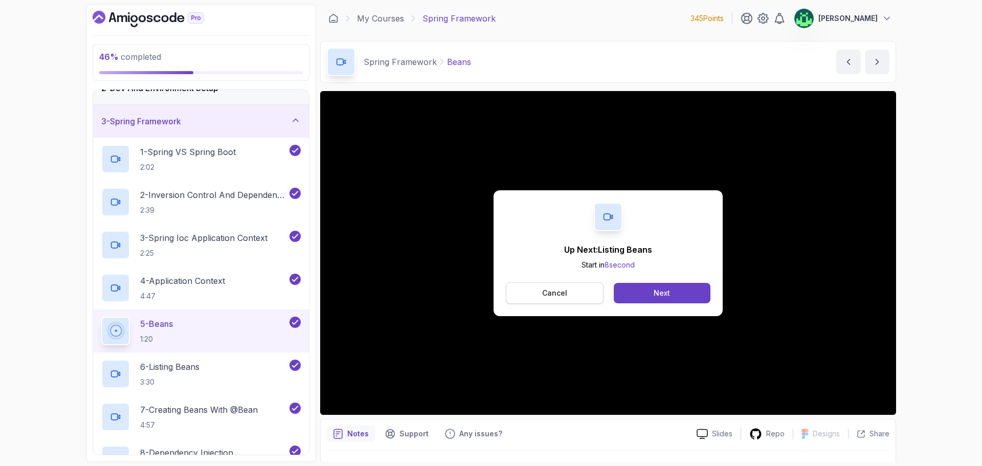
click at [576, 296] on button "Cancel" at bounding box center [555, 292] width 98 height 21
click at [568, 294] on button "Cancel" at bounding box center [555, 292] width 98 height 21
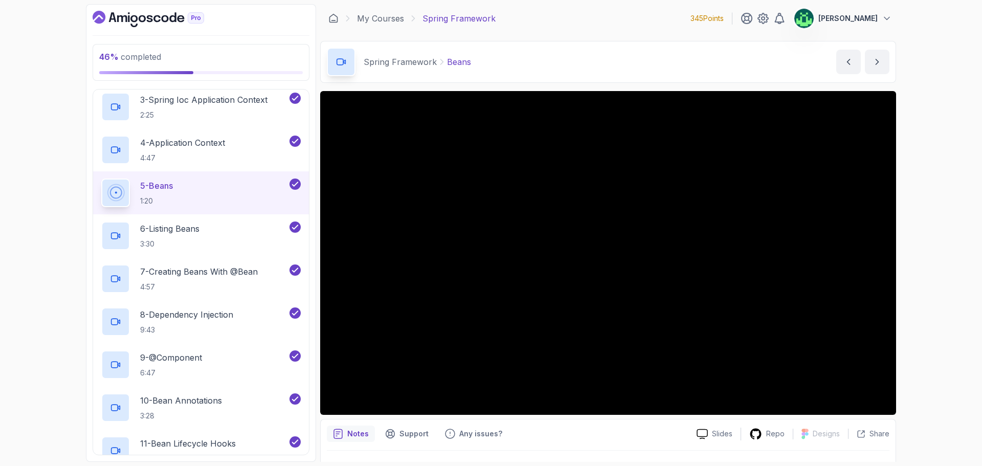
scroll to position [205, 0]
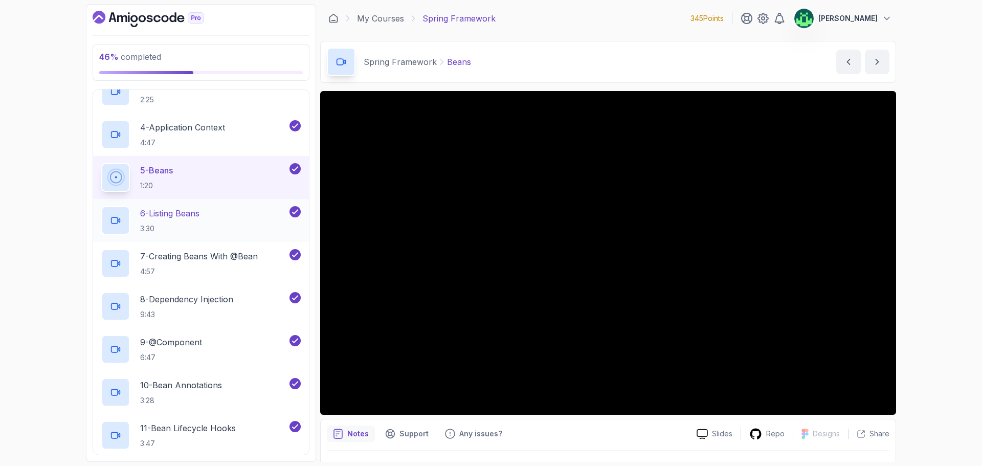
click at [233, 224] on div "6 - Listing Beans 3:30" at bounding box center [194, 220] width 186 height 29
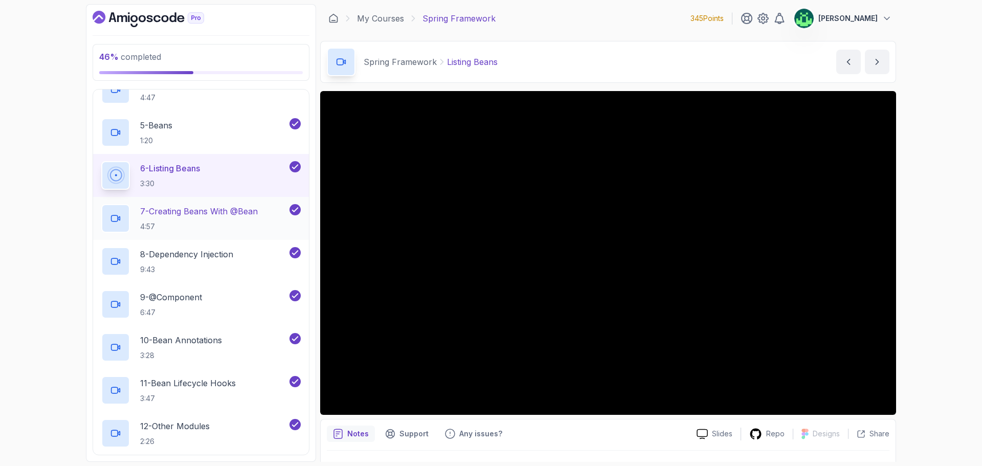
scroll to position [205, 0]
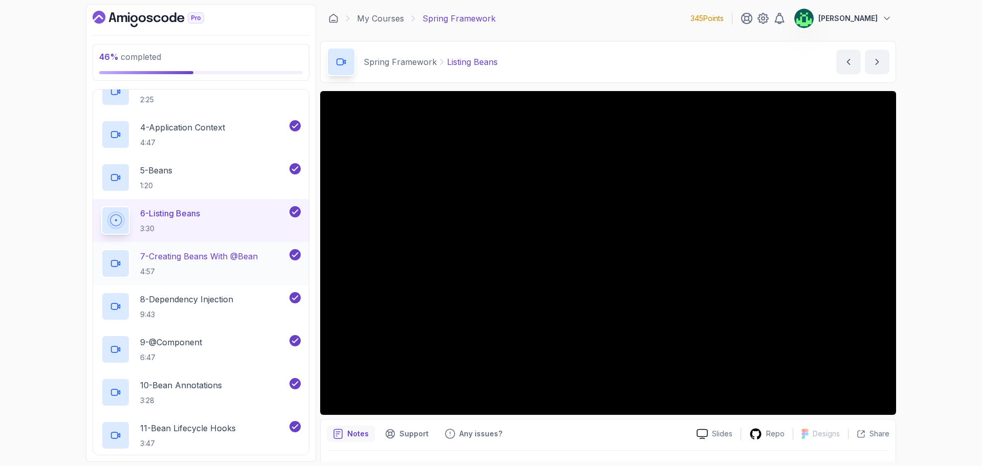
click at [251, 257] on p "7 - Creating Beans With @Bean" at bounding box center [199, 256] width 118 height 12
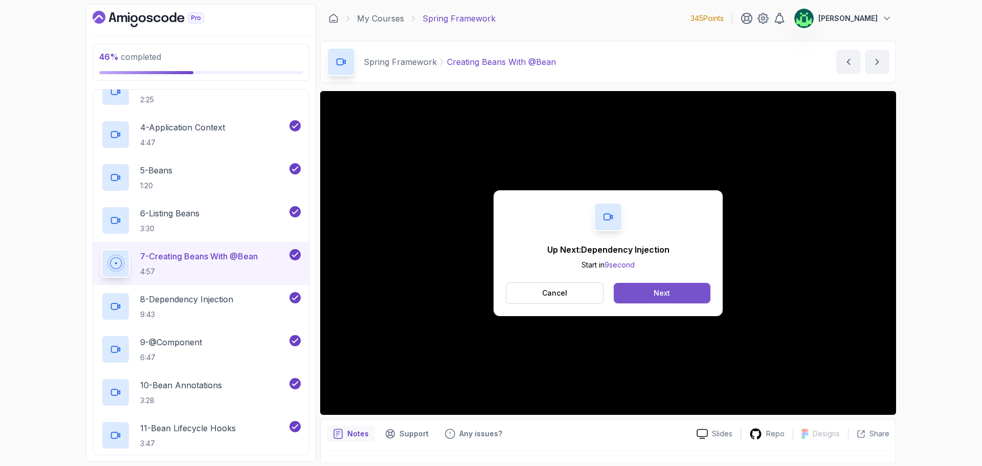
click at [689, 294] on button "Next" at bounding box center [662, 293] width 97 height 20
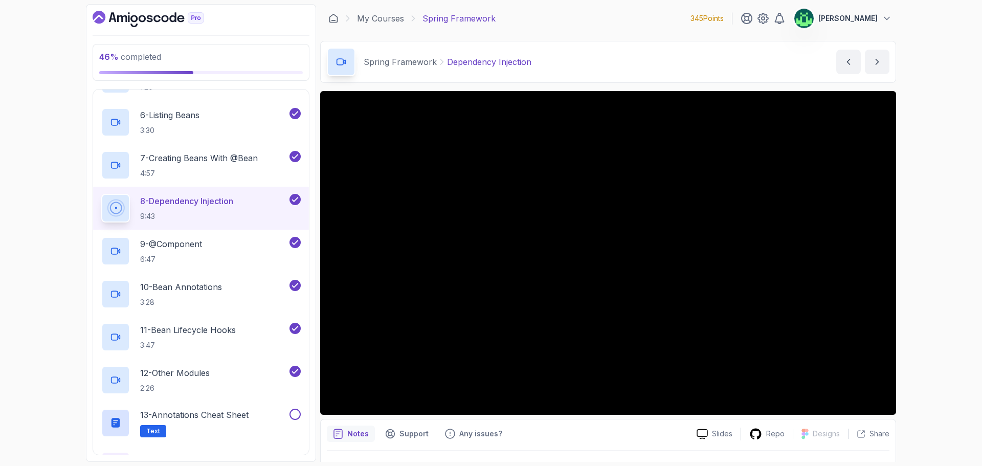
scroll to position [307, 0]
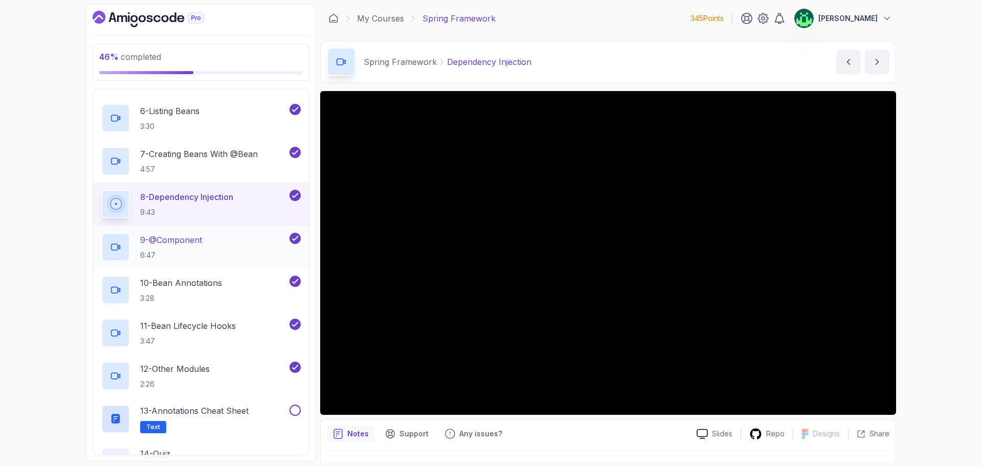
click at [232, 245] on div "9 - @Component 6:47" at bounding box center [194, 247] width 186 height 29
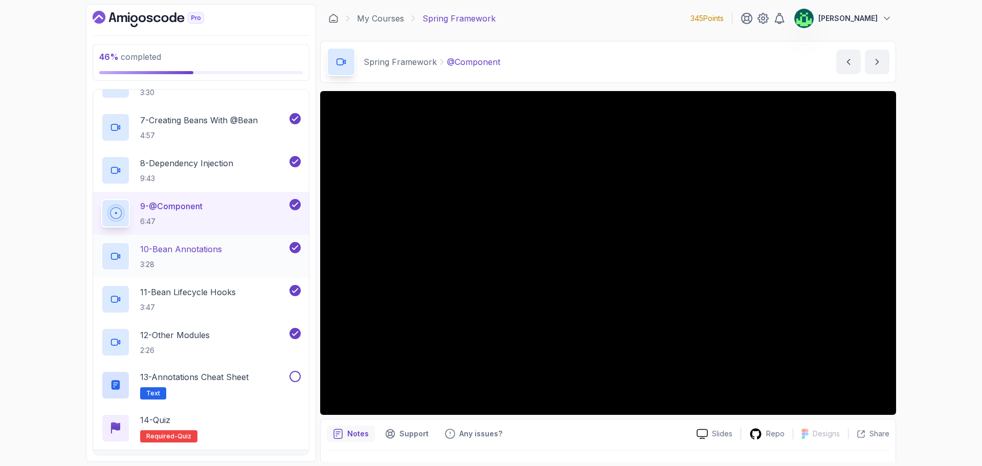
scroll to position [358, 0]
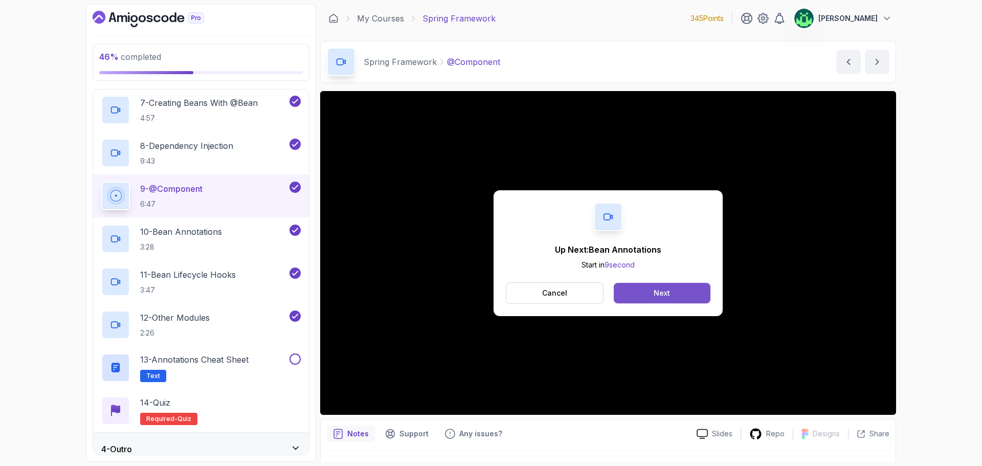
click at [684, 290] on button "Next" at bounding box center [662, 293] width 97 height 20
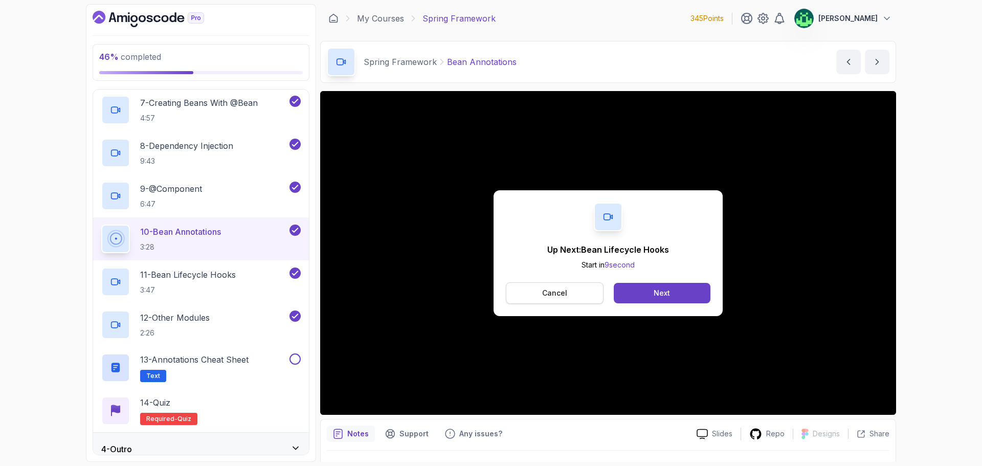
click at [572, 295] on button "Cancel" at bounding box center [555, 292] width 98 height 21
click at [684, 292] on button "Next" at bounding box center [662, 293] width 97 height 20
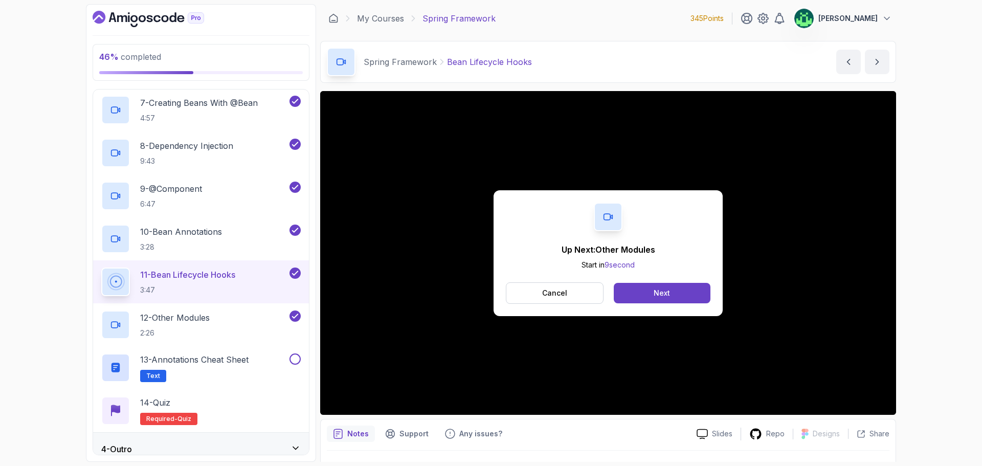
click at [558, 290] on p "Cancel" at bounding box center [554, 293] width 25 height 10
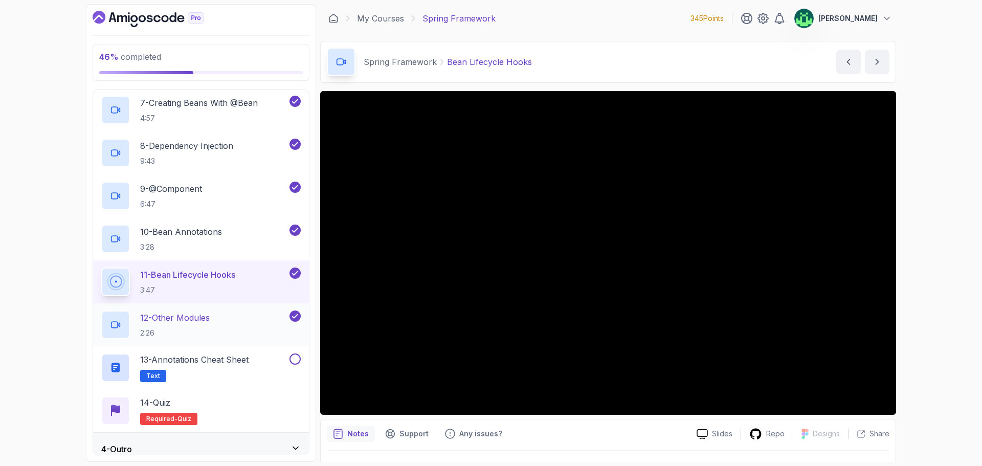
click at [210, 324] on h2 "12 - Other Modules 2:26" at bounding box center [175, 325] width 70 height 27
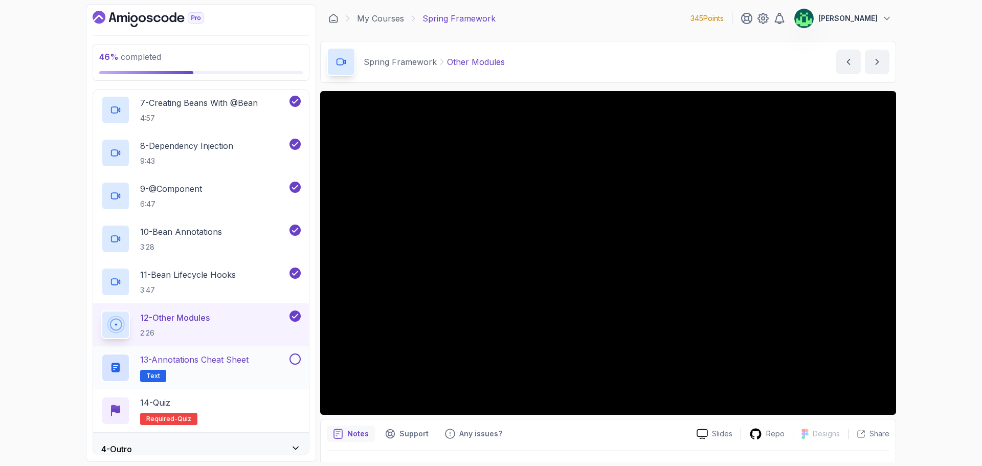
click at [248, 352] on div "13 - Annotations Cheat Sheet Text" at bounding box center [201, 367] width 216 height 43
click at [246, 364] on p "13 - Annotations Cheat Sheet" at bounding box center [194, 360] width 108 height 12
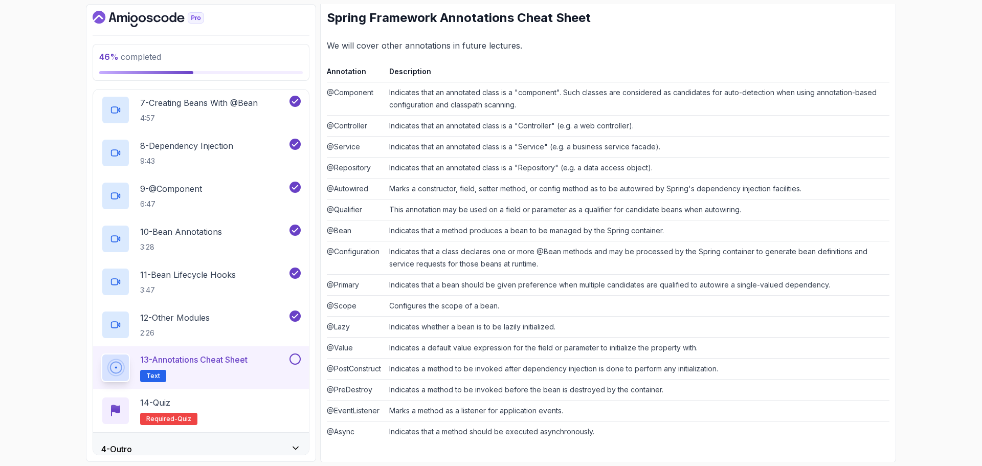
scroll to position [155, 0]
